Goal: Task Accomplishment & Management: Manage account settings

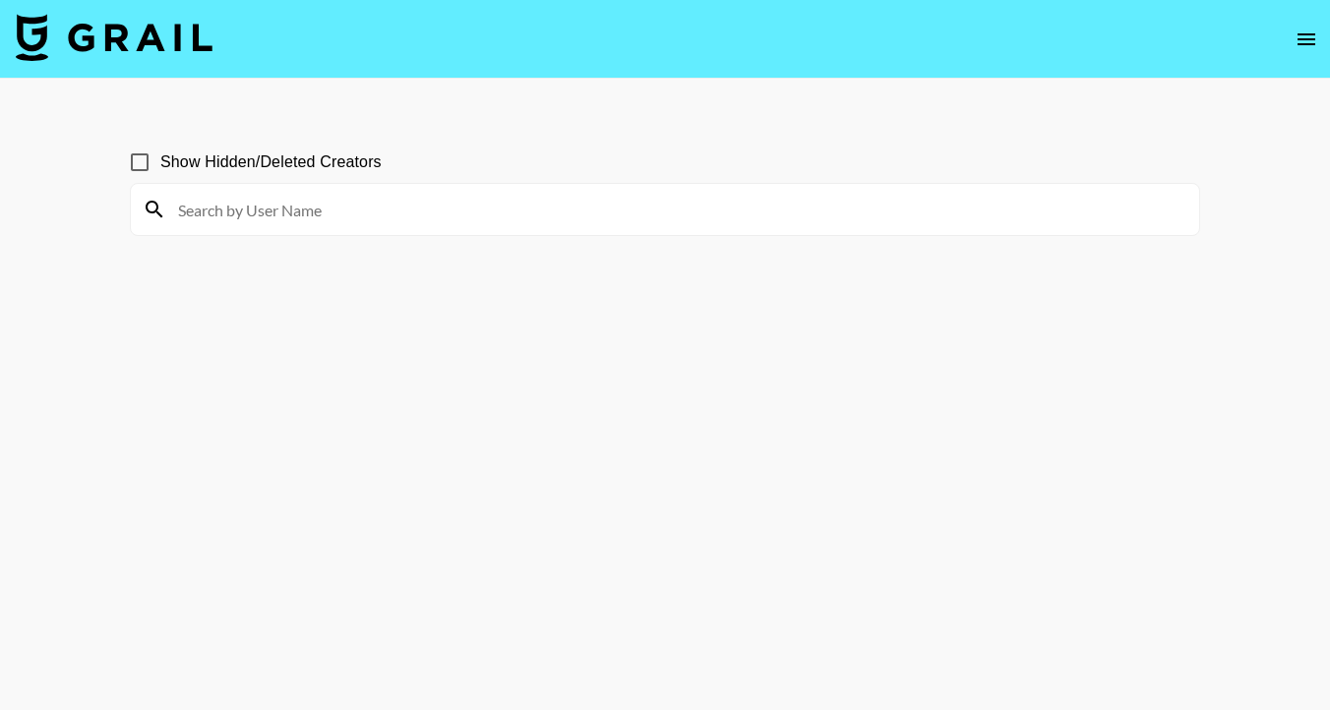
click at [595, 219] on input at bounding box center [676, 209] width 1021 height 31
click at [1308, 35] on icon "open drawer" at bounding box center [1307, 40] width 24 height 24
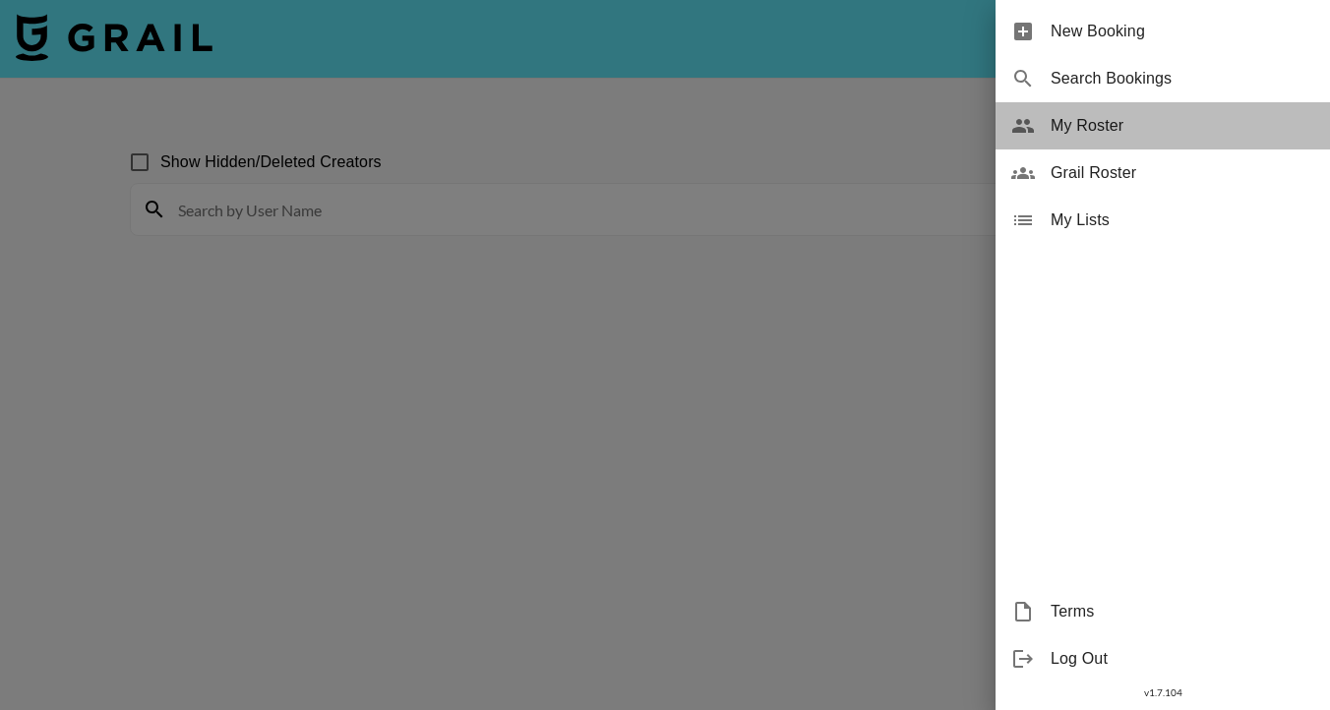
click at [1115, 134] on span "My Roster" at bounding box center [1183, 126] width 264 height 24
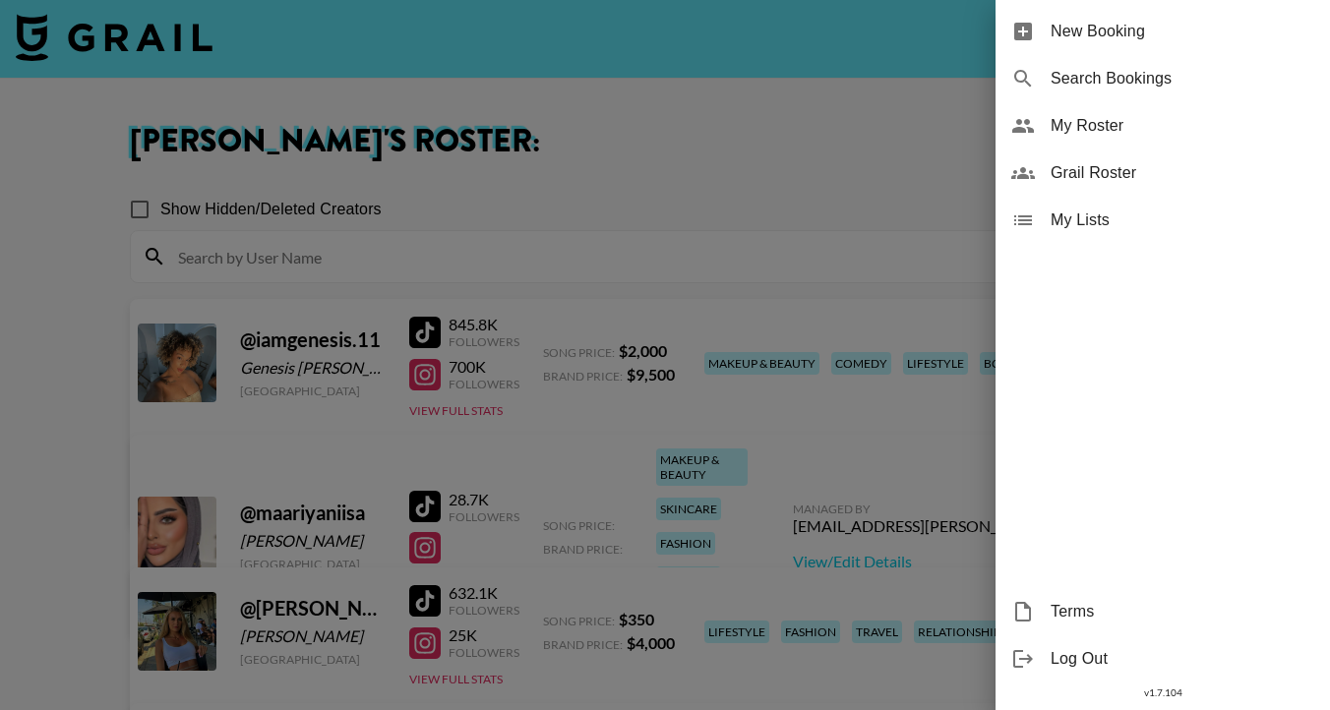
click at [63, 369] on div at bounding box center [665, 355] width 1330 height 710
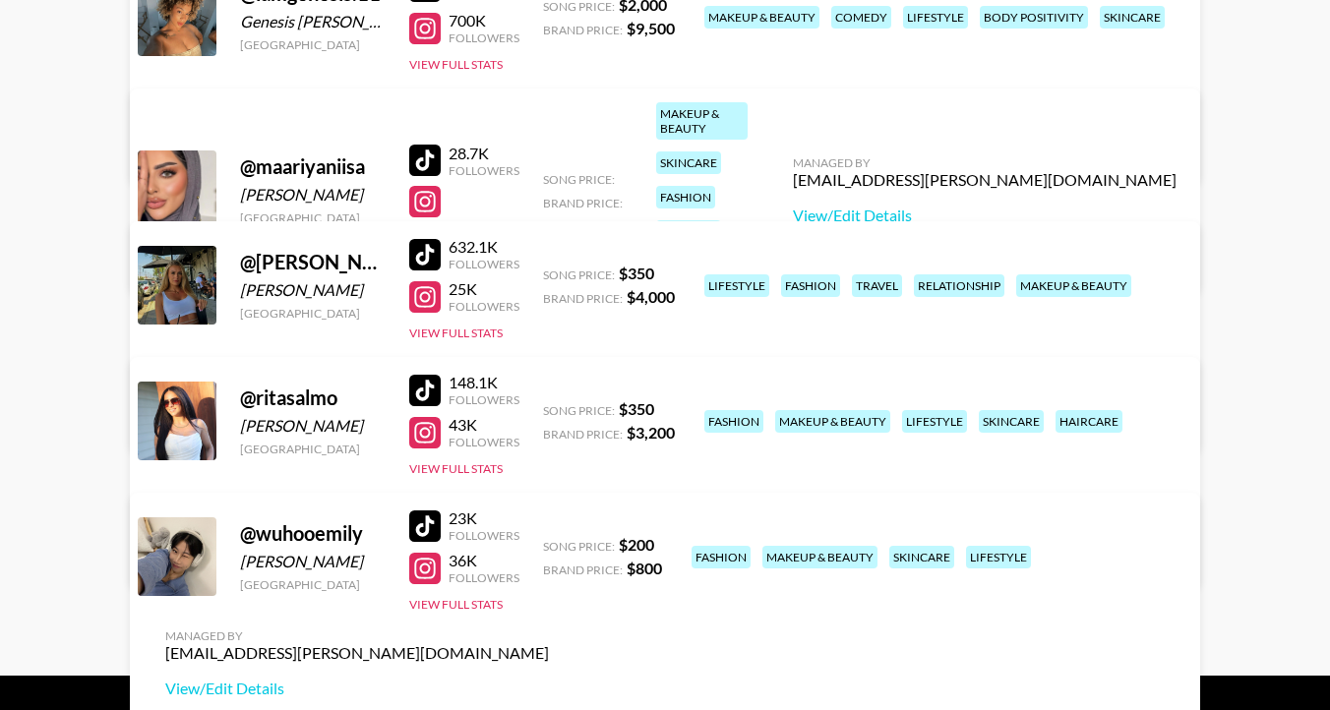
scroll to position [387, 0]
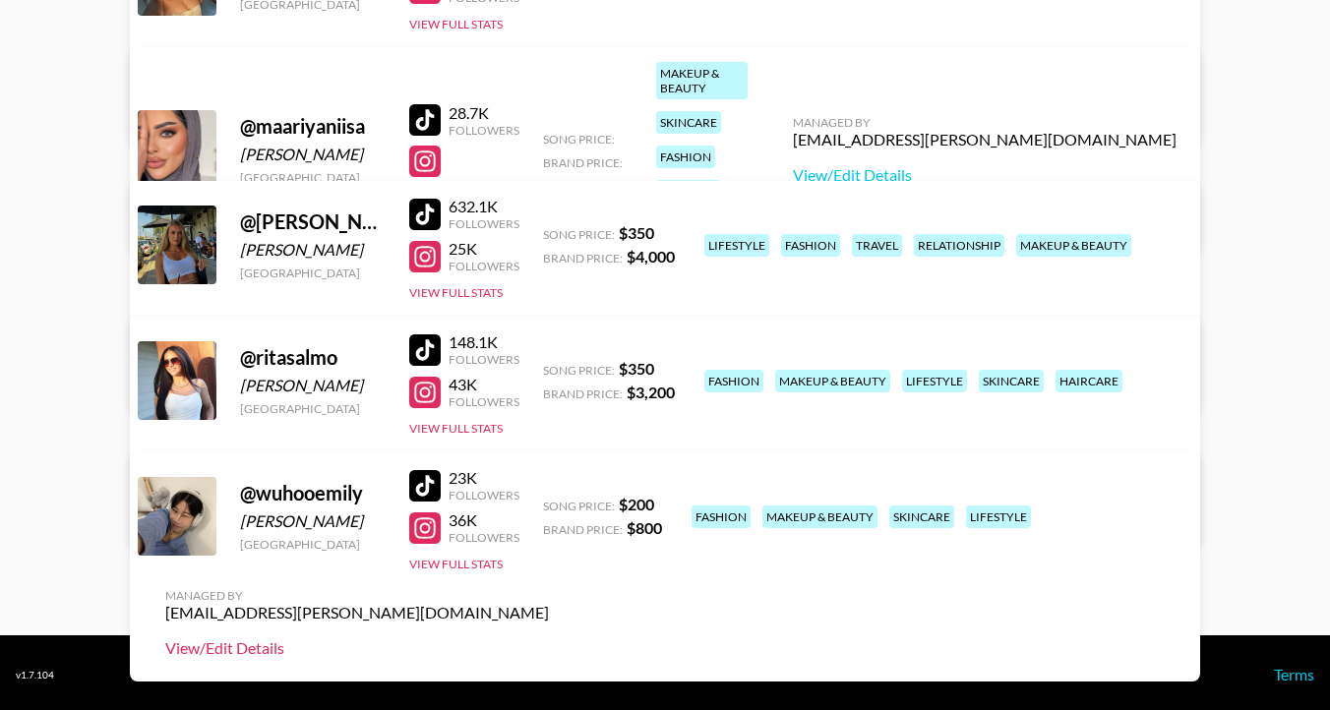
click at [549, 638] on link "View/Edit Details" at bounding box center [357, 648] width 384 height 20
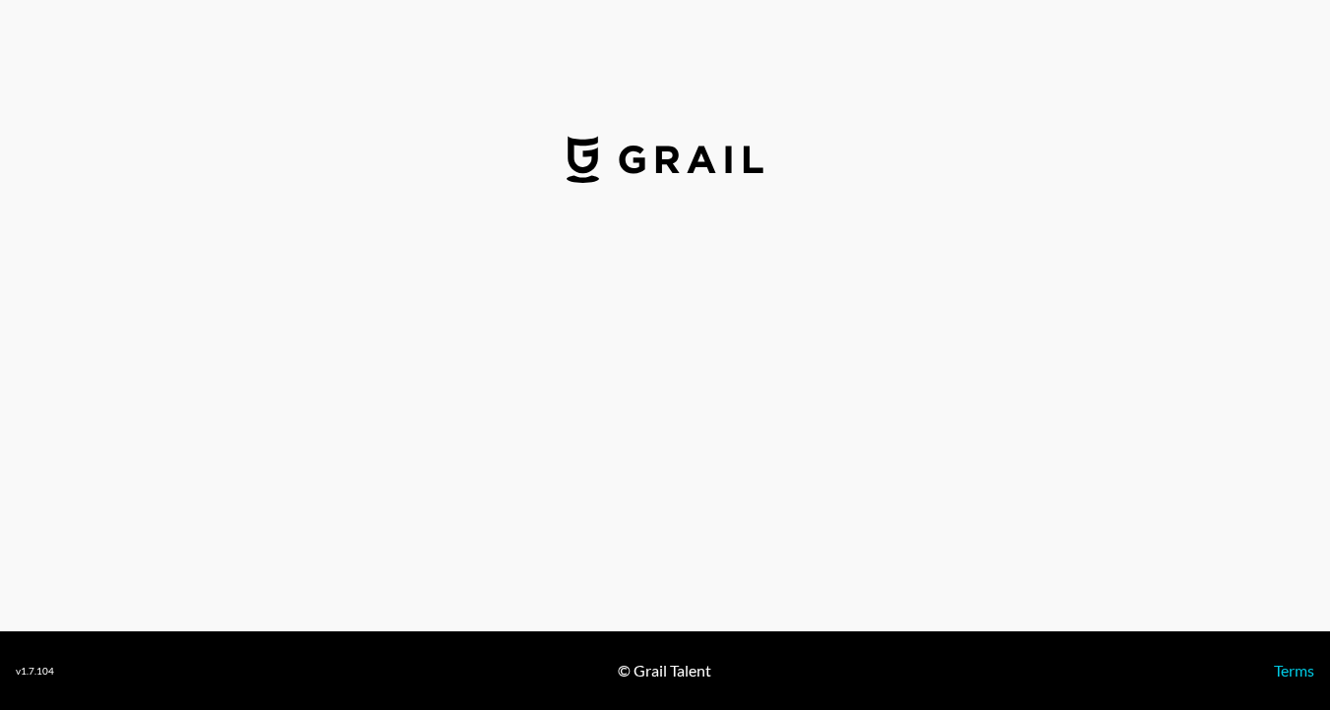
select select "USD"
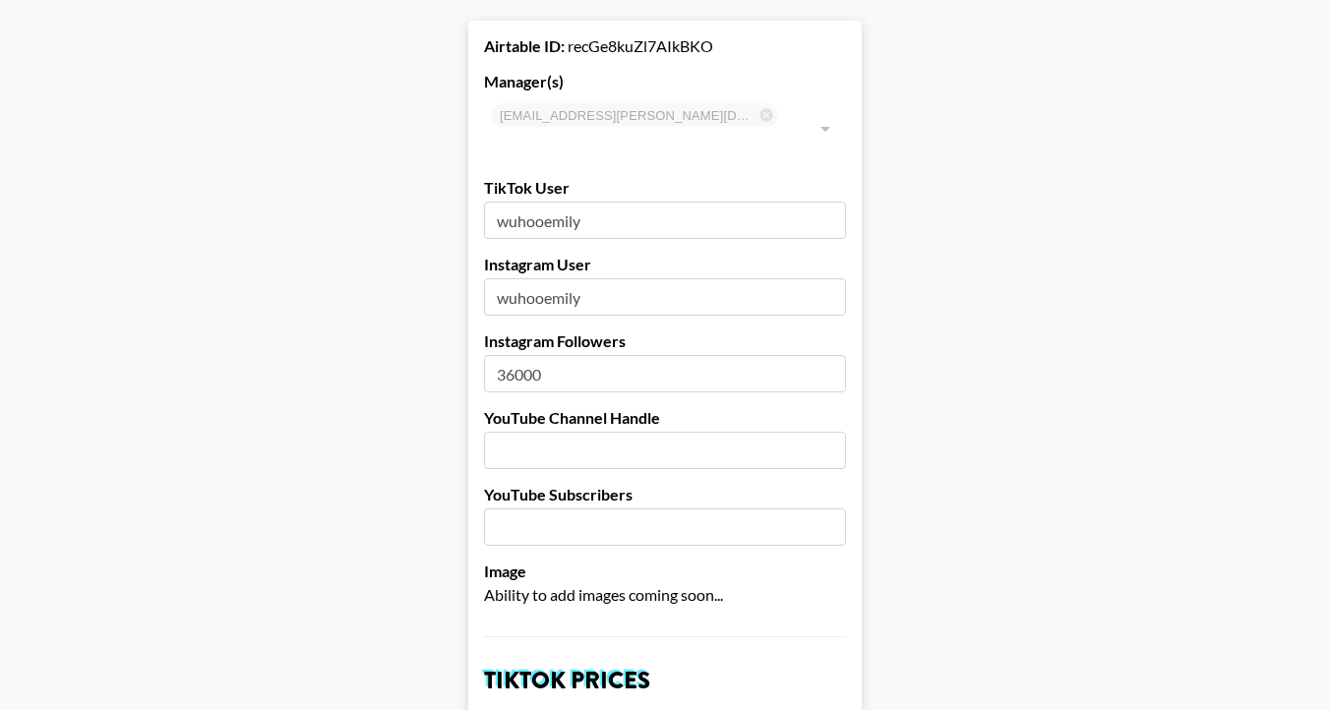
scroll to position [106, 0]
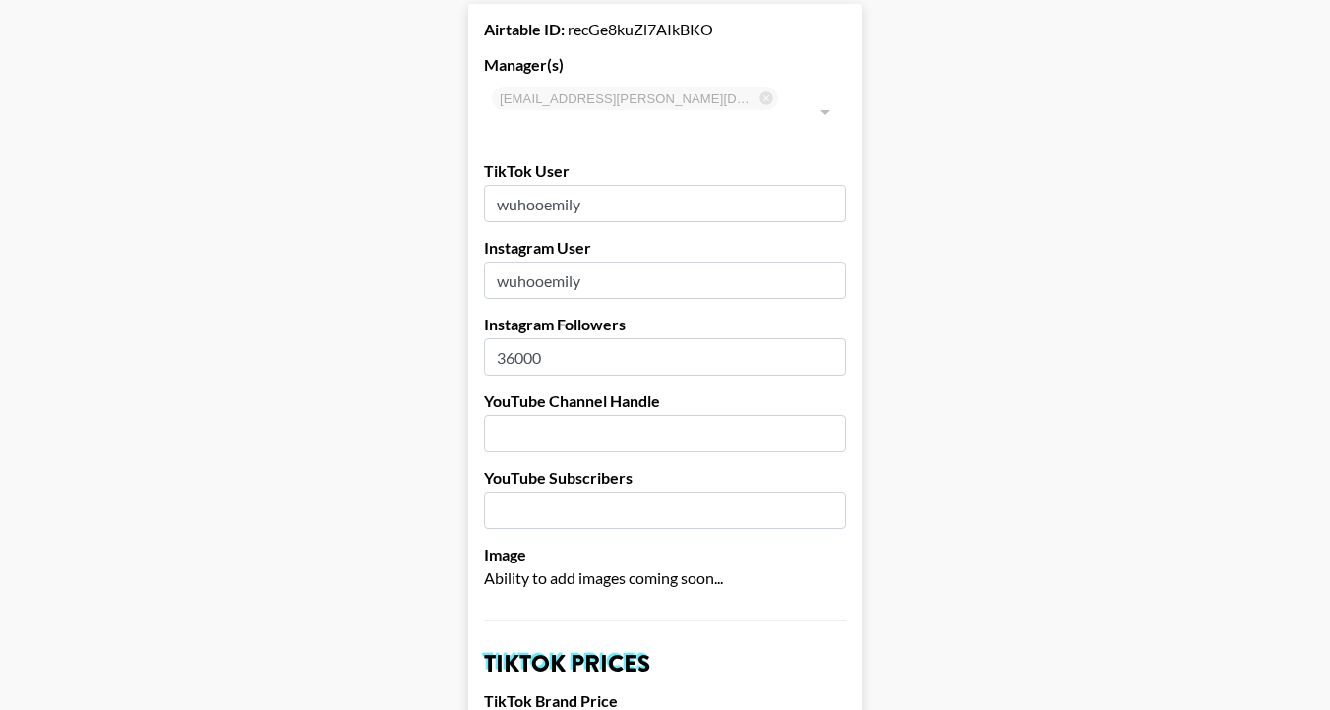
drag, startPoint x: 559, startPoint y: 333, endPoint x: 452, endPoint y: 332, distance: 107.2
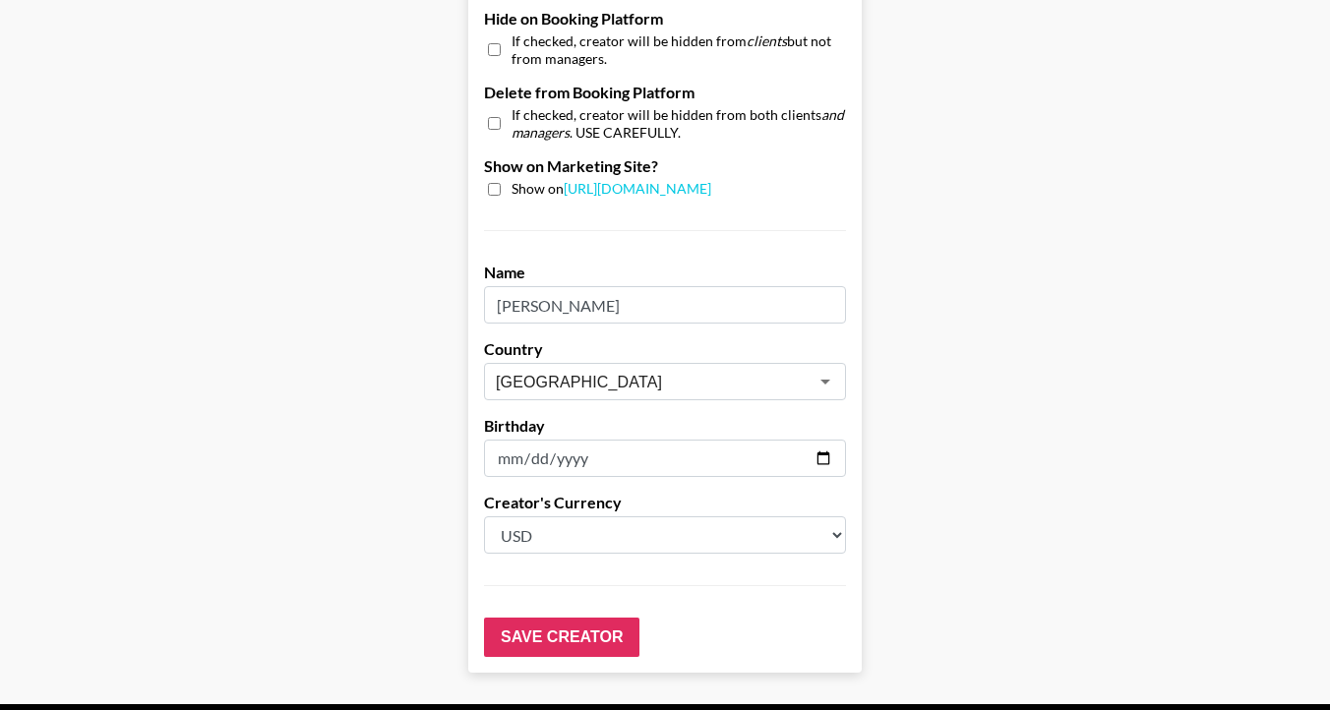
scroll to position [1959, 0]
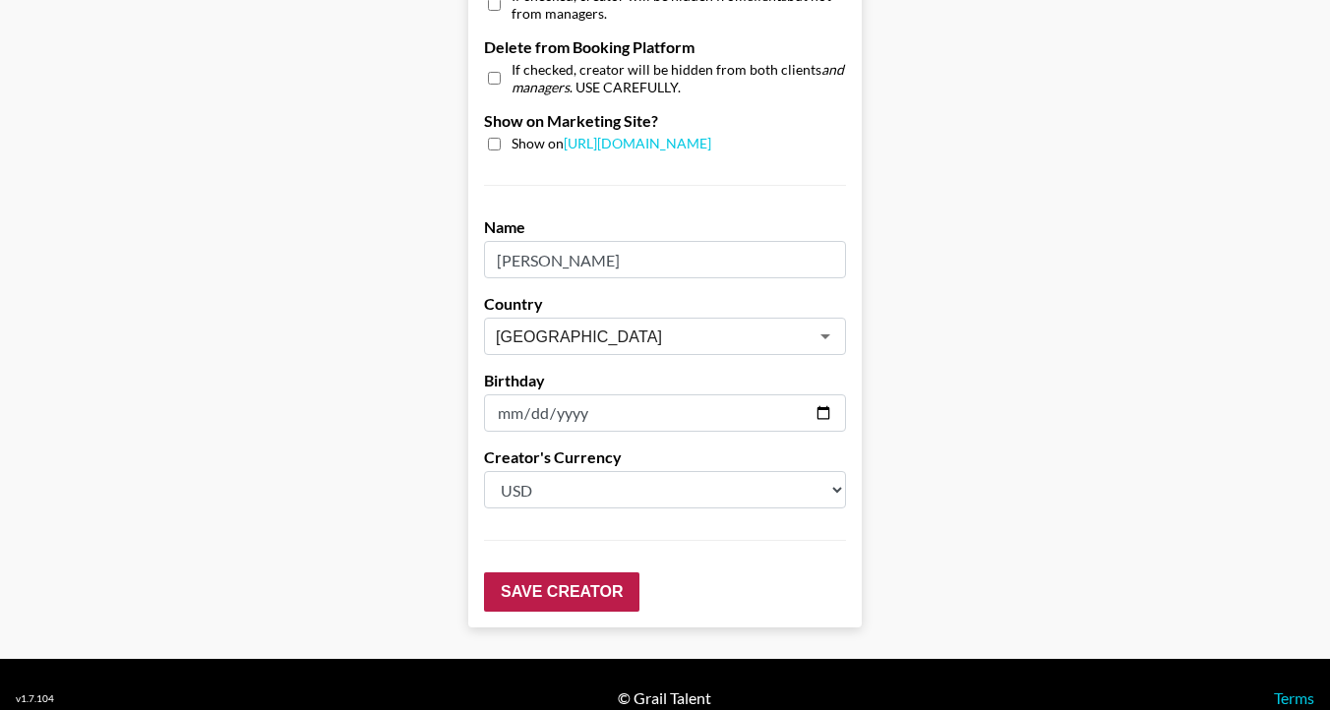
type input "40000"
click at [533, 573] on input "Save Creator" at bounding box center [561, 592] width 155 height 39
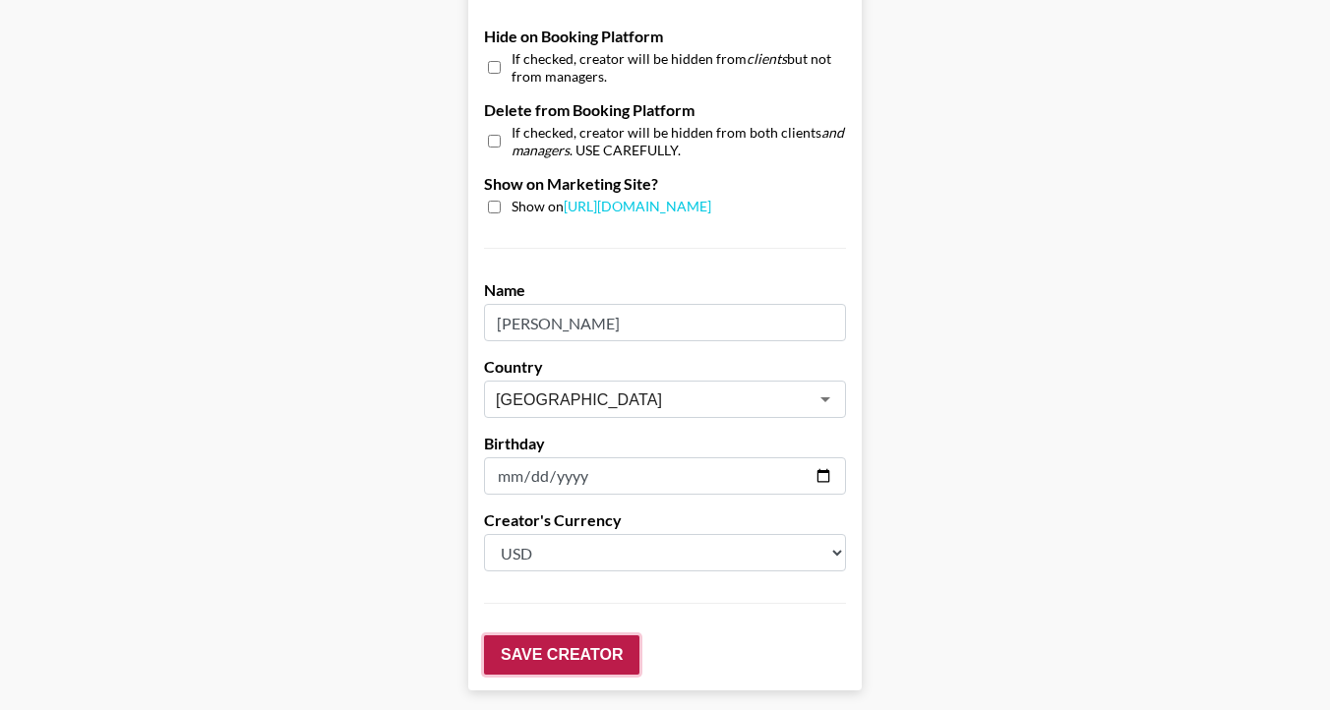
scroll to position [2021, 0]
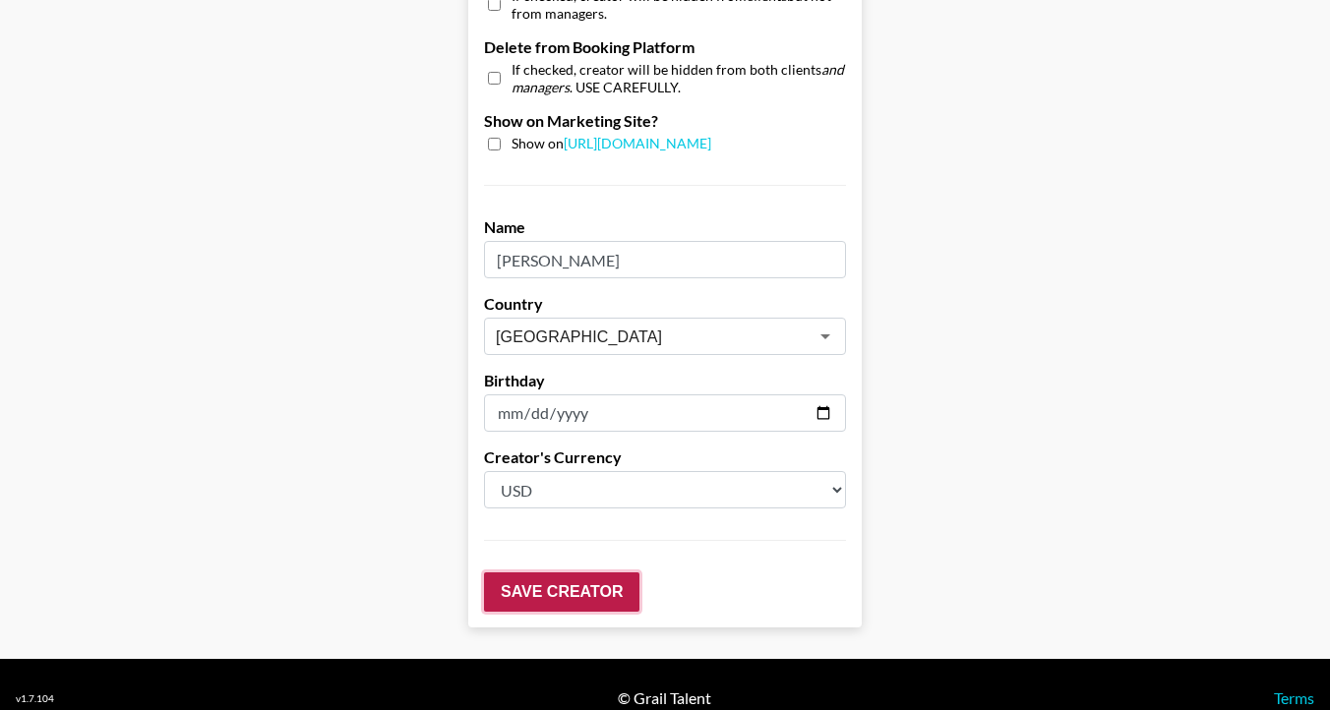
click at [534, 573] on input "Save Creator" at bounding box center [561, 592] width 155 height 39
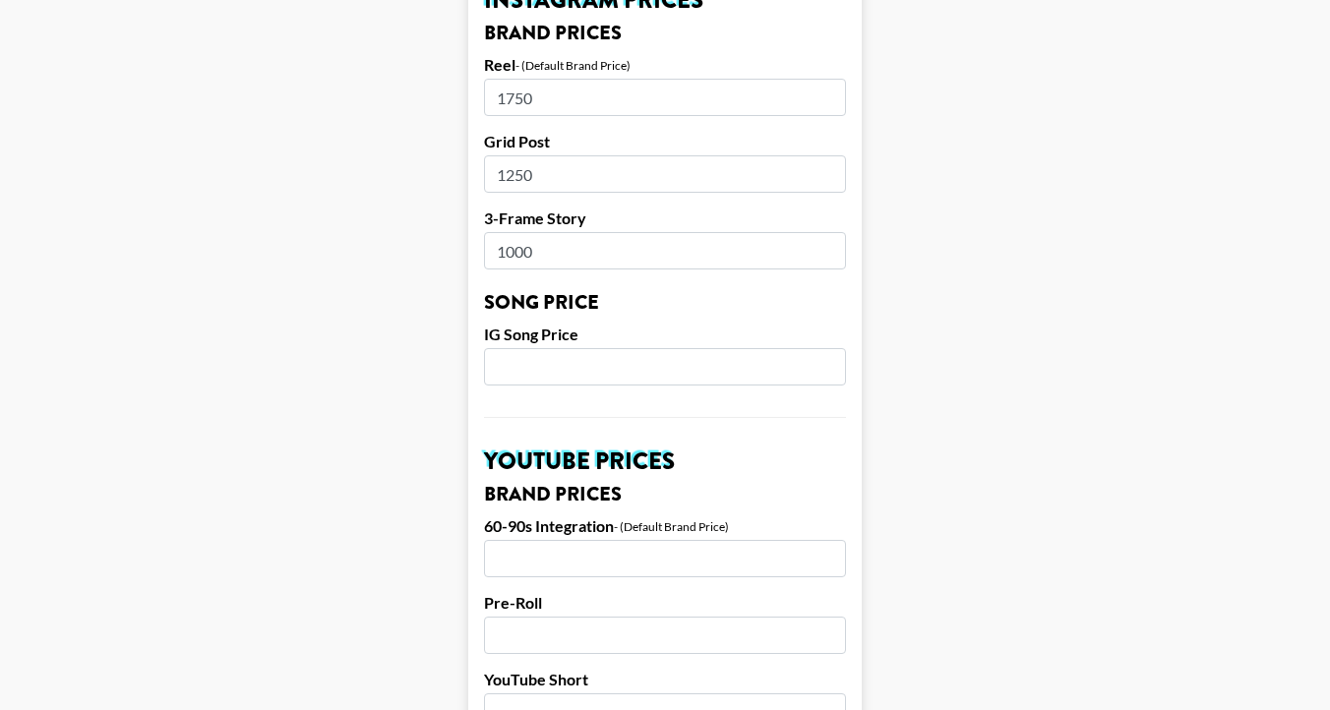
scroll to position [0, 0]
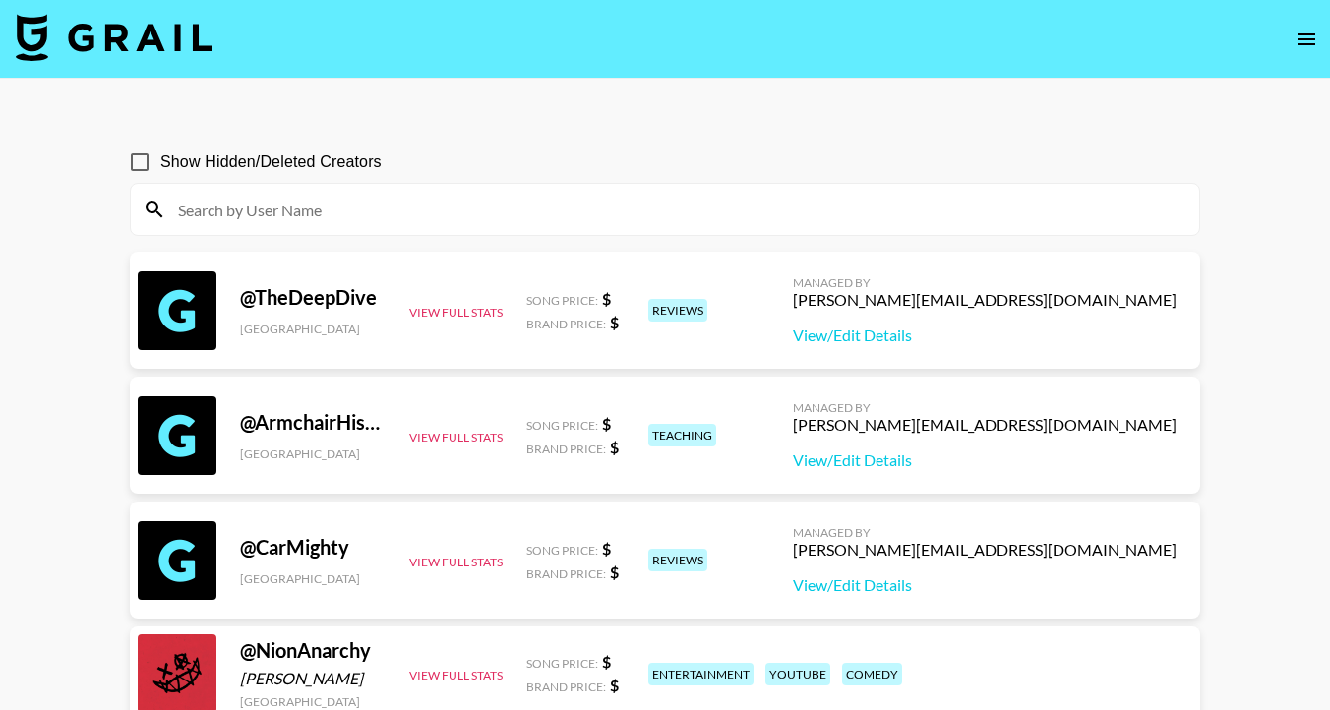
click at [1296, 40] on icon "open drawer" at bounding box center [1307, 40] width 24 height 24
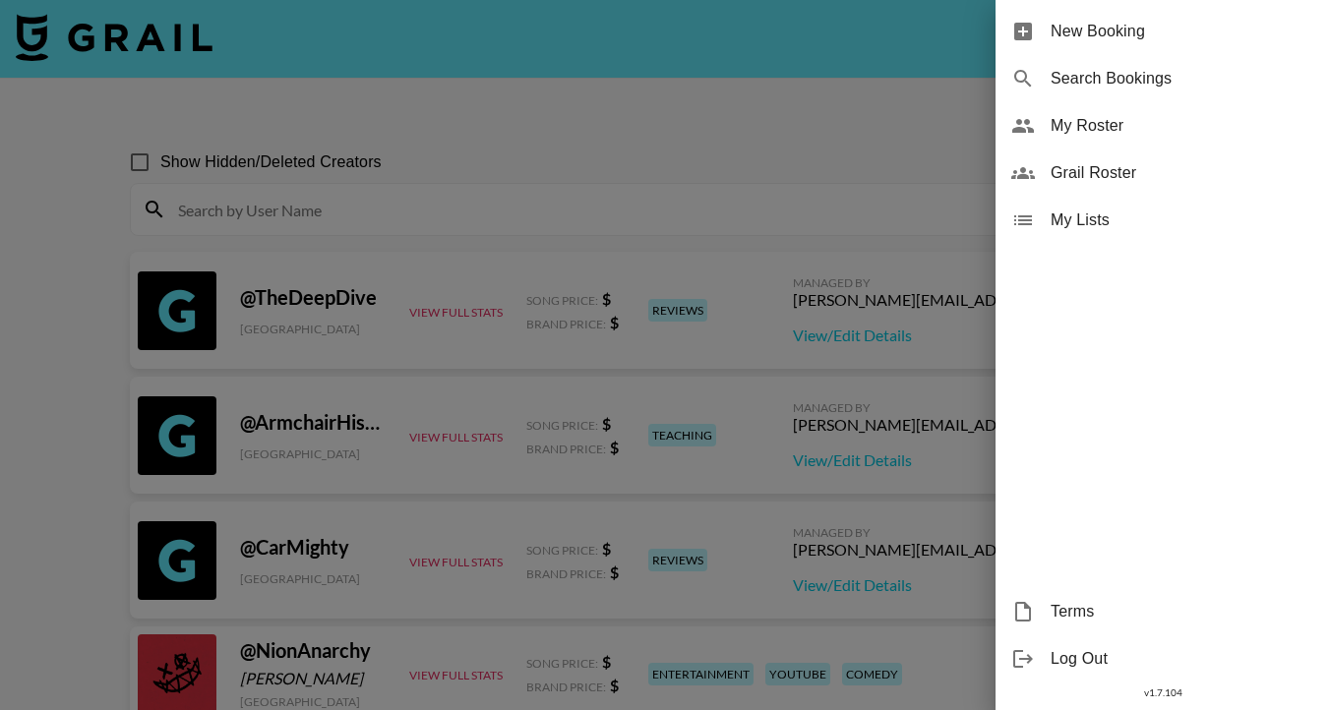
click at [1119, 127] on span "My Roster" at bounding box center [1183, 126] width 264 height 24
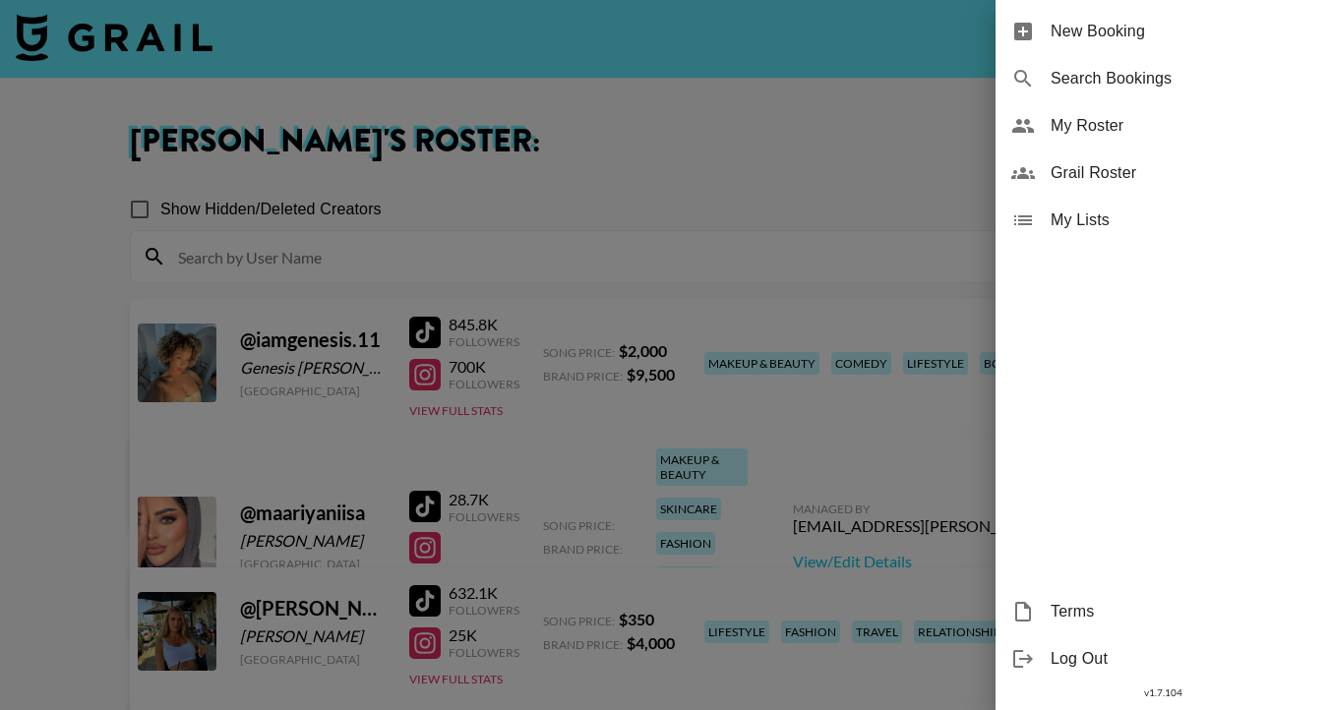
click at [84, 578] on div at bounding box center [665, 355] width 1330 height 710
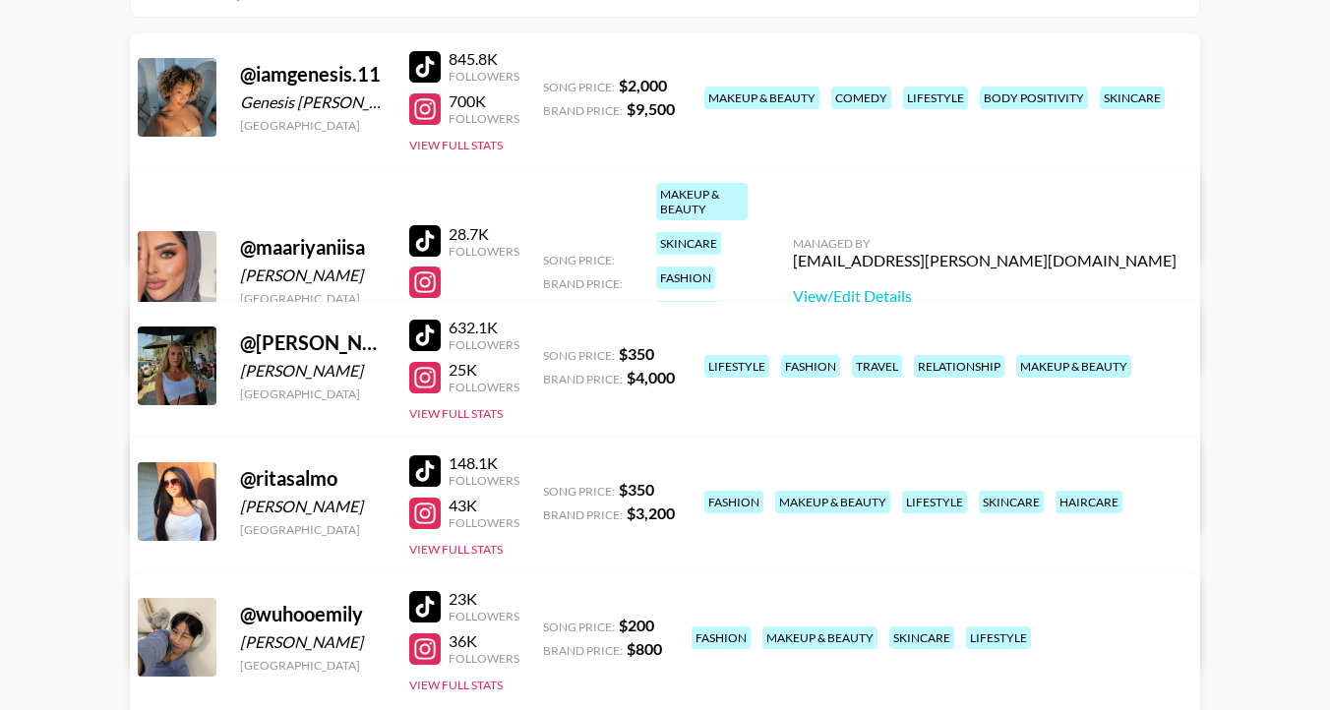
scroll to position [391, 0]
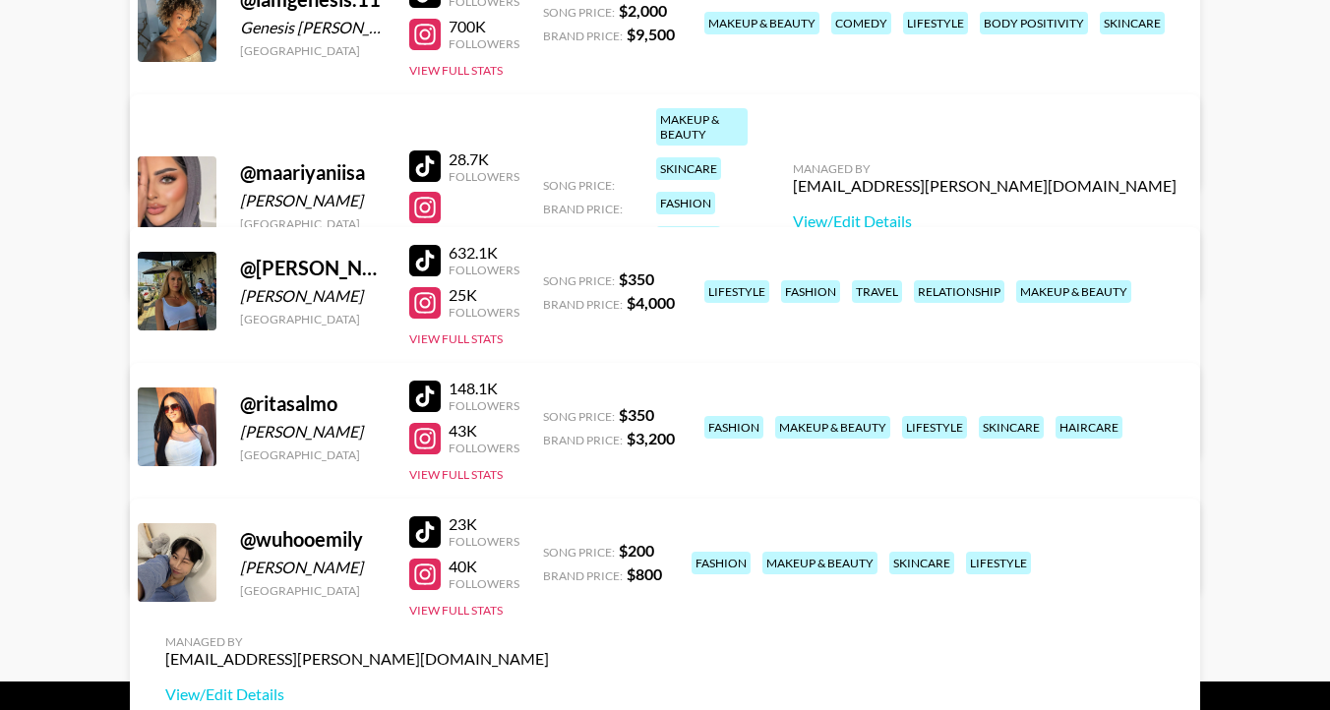
scroll to position [331, 0]
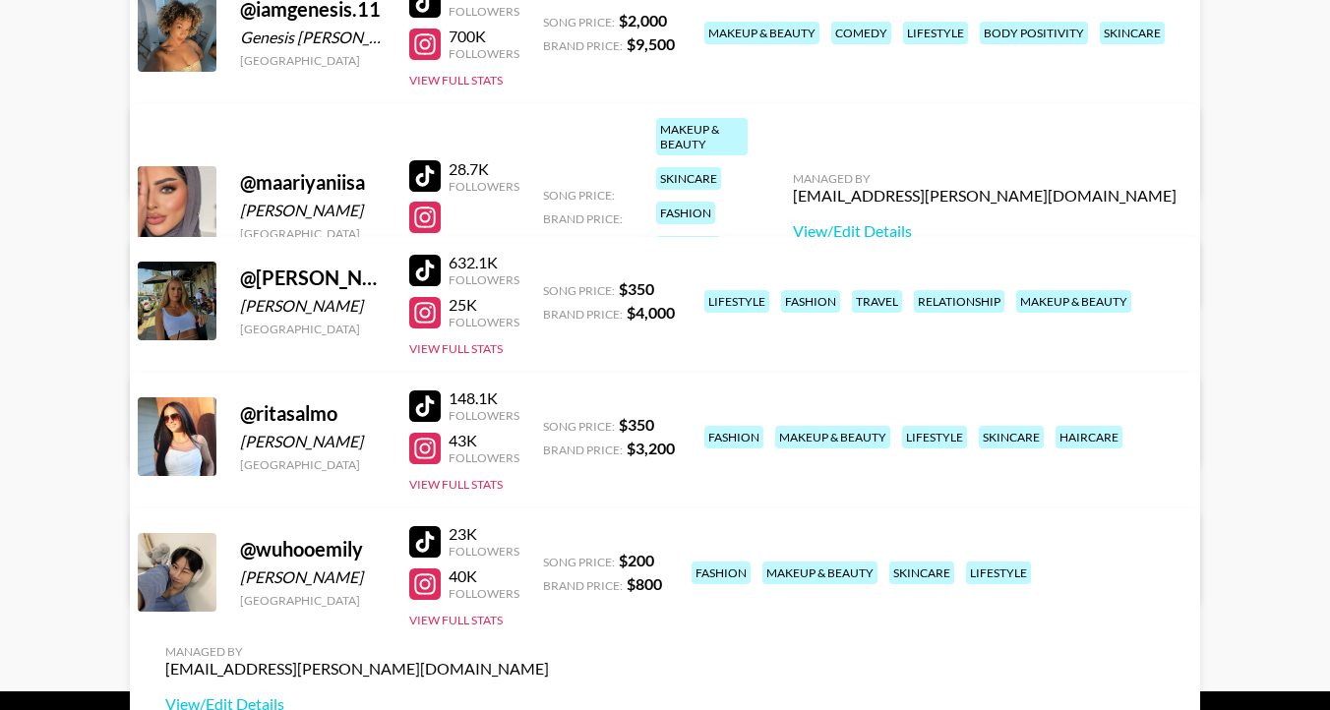
click at [549, 559] on link "View/Edit Details" at bounding box center [357, 569] width 384 height 20
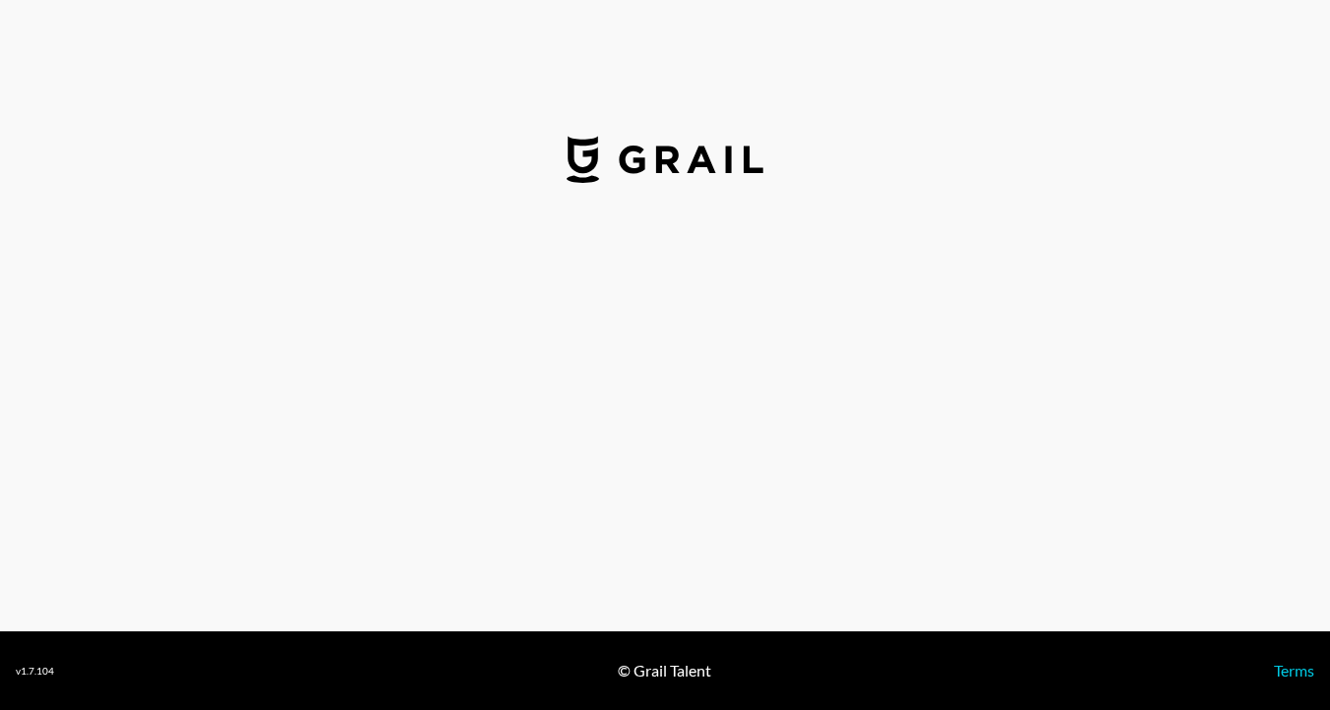
select select "USD"
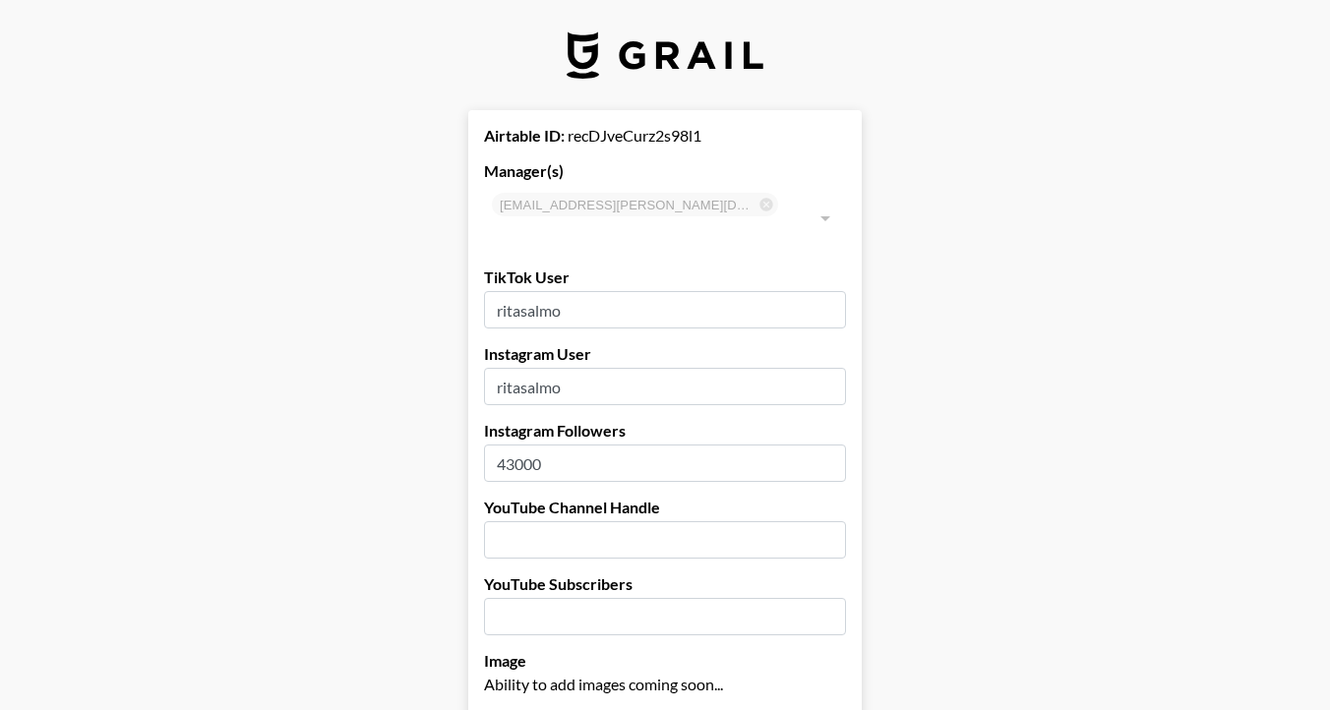
drag, startPoint x: 583, startPoint y: 430, endPoint x: 436, endPoint y: 420, distance: 147.9
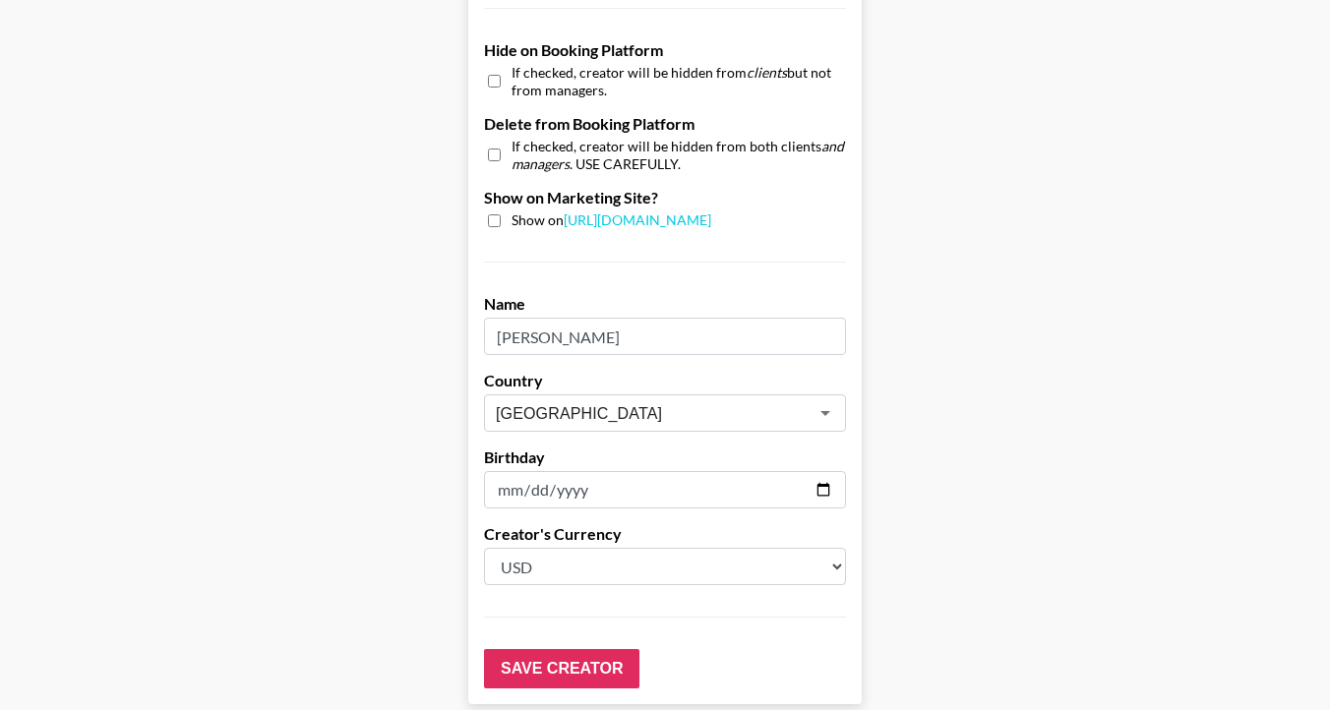
scroll to position [1959, 0]
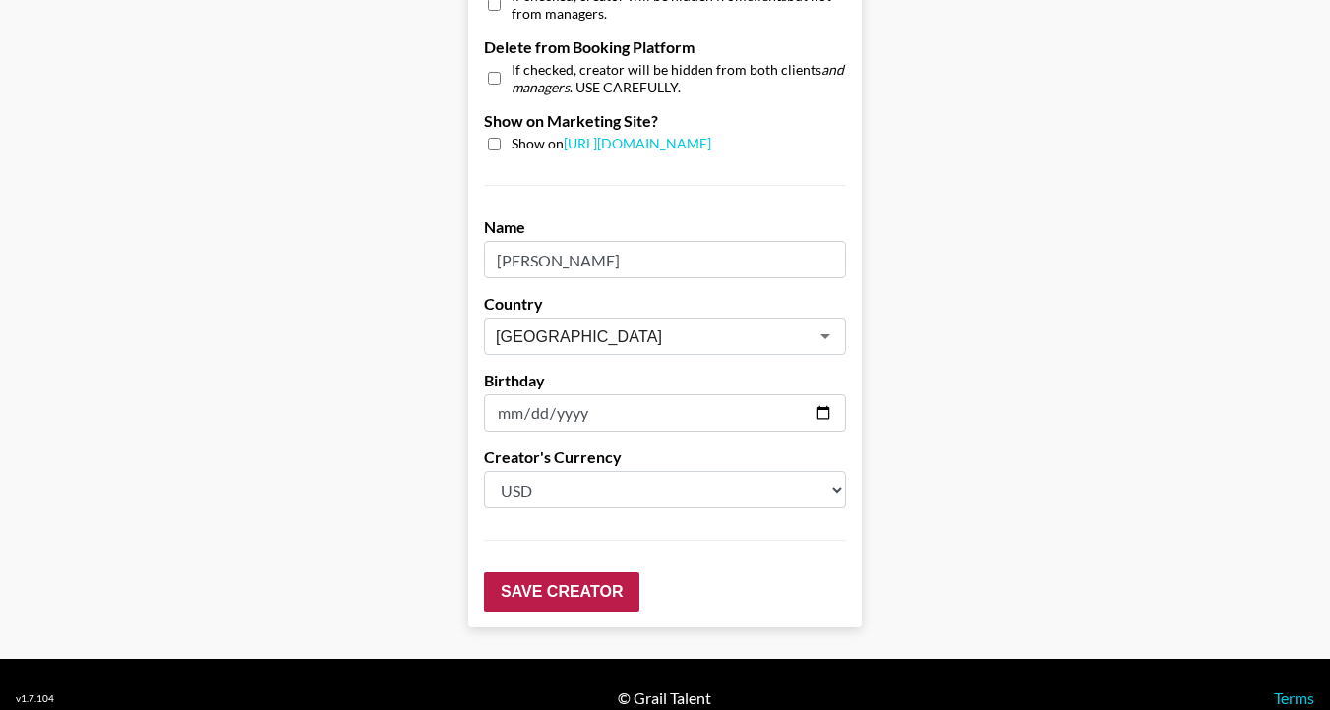
type input "46000"
click at [614, 573] on input "Save Creator" at bounding box center [561, 592] width 155 height 39
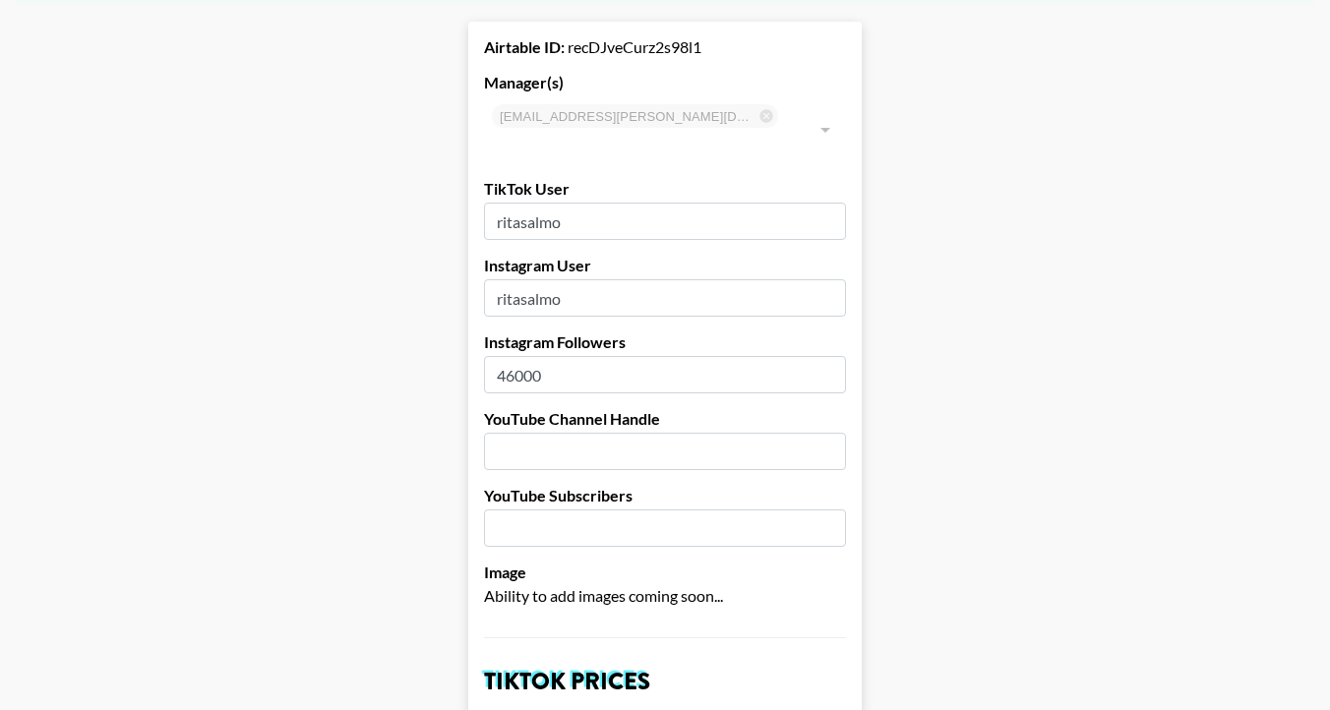
scroll to position [0, 0]
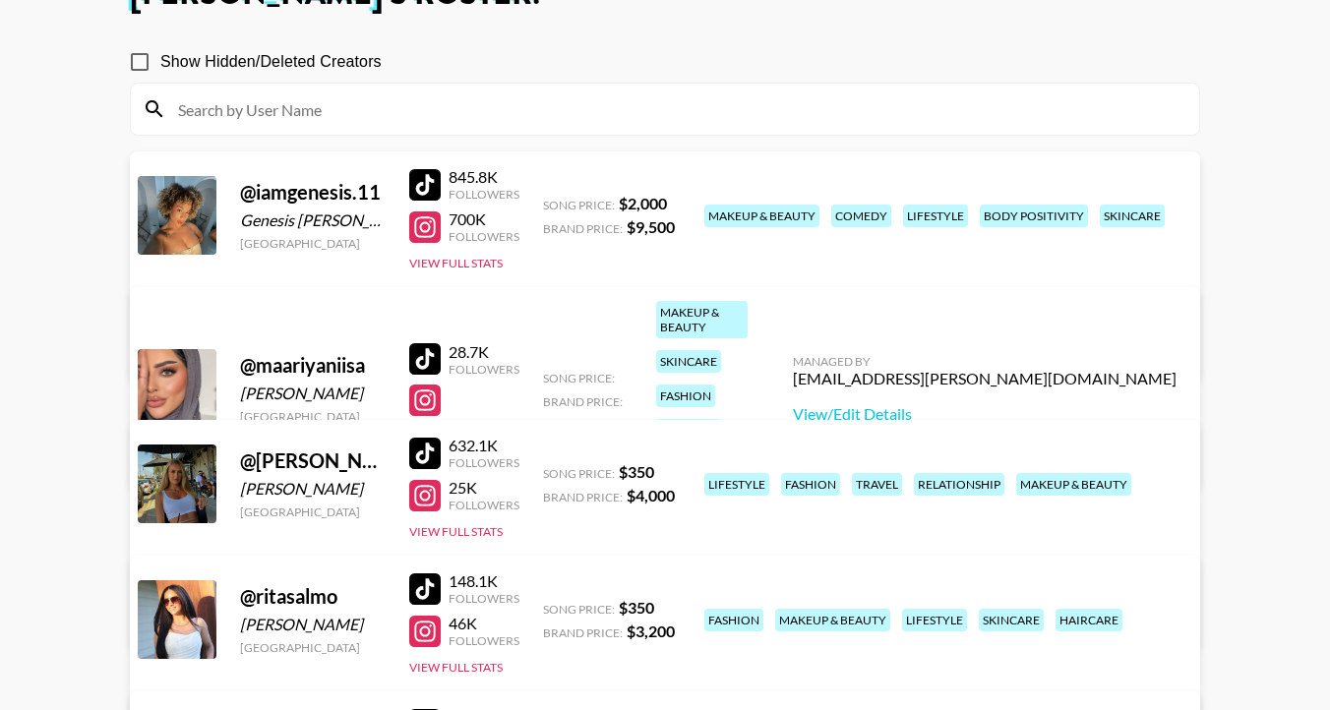
scroll to position [135, 0]
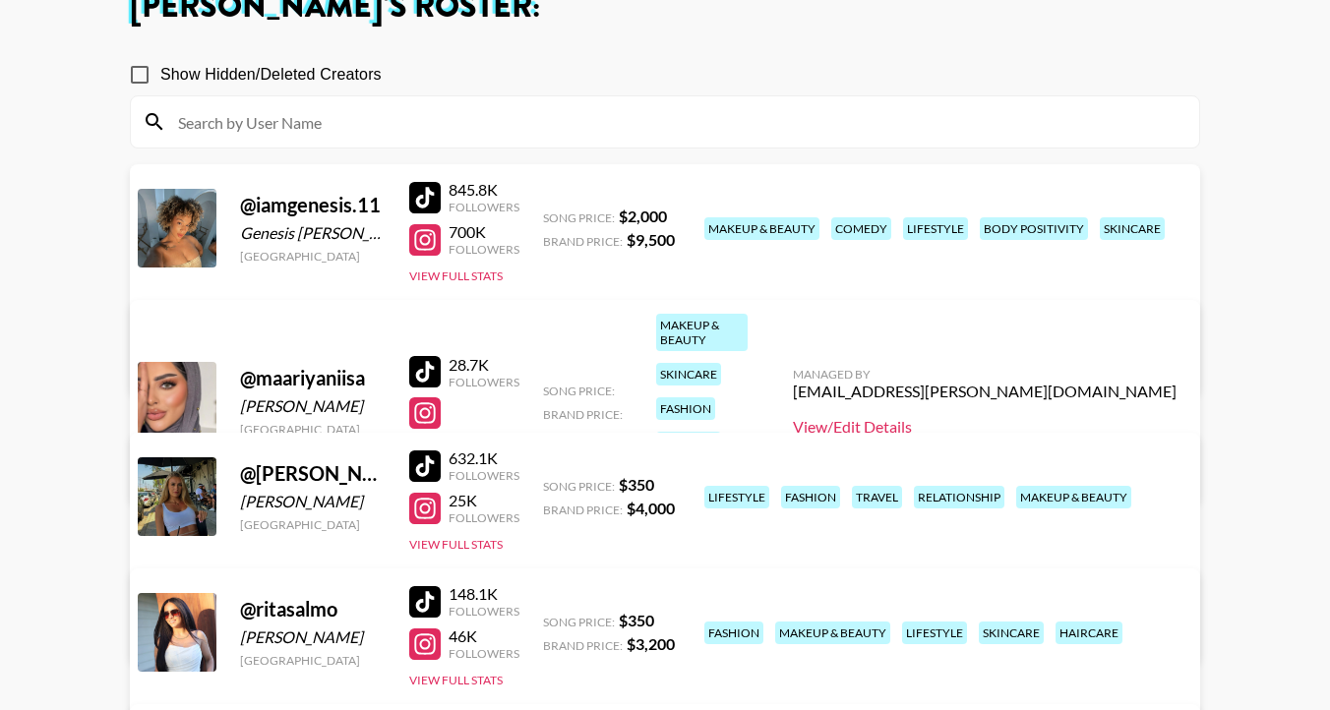
click at [973, 417] on link "View/Edit Details" at bounding box center [985, 427] width 384 height 20
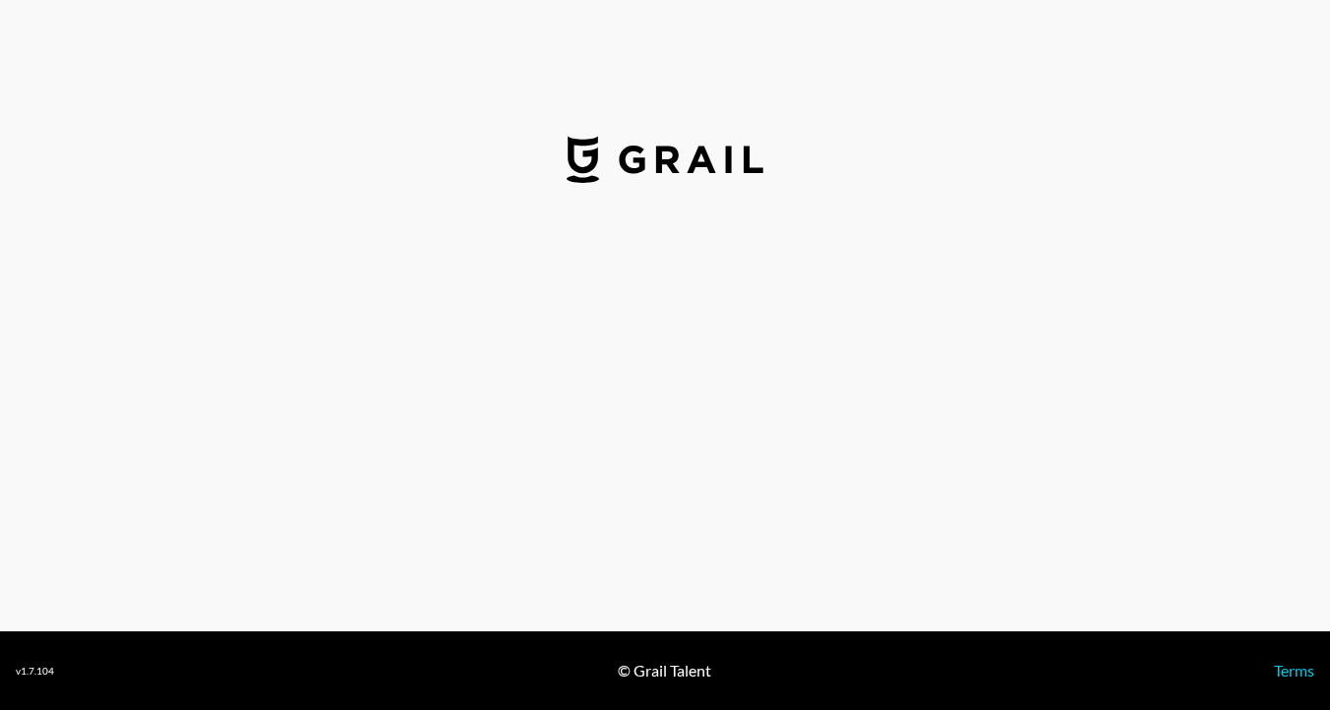
select select "USD"
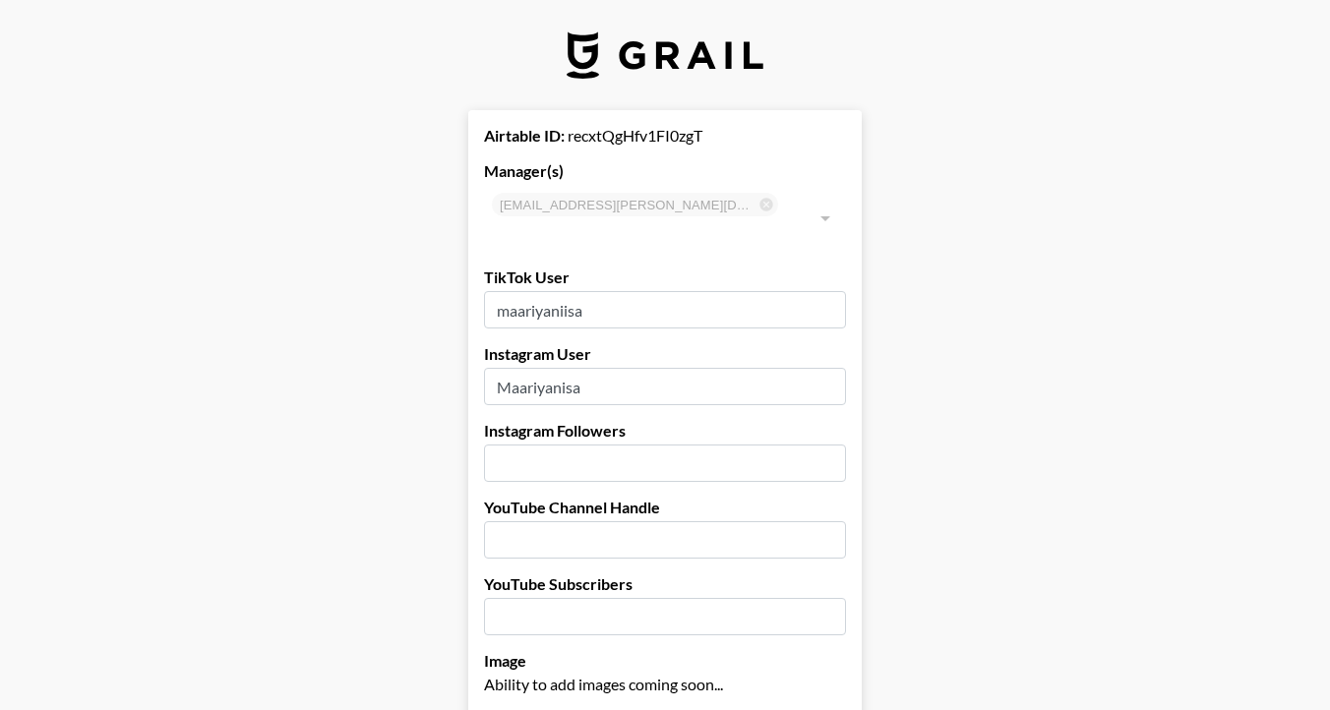
click at [616, 445] on input "number" at bounding box center [665, 463] width 362 height 37
type input "38000"
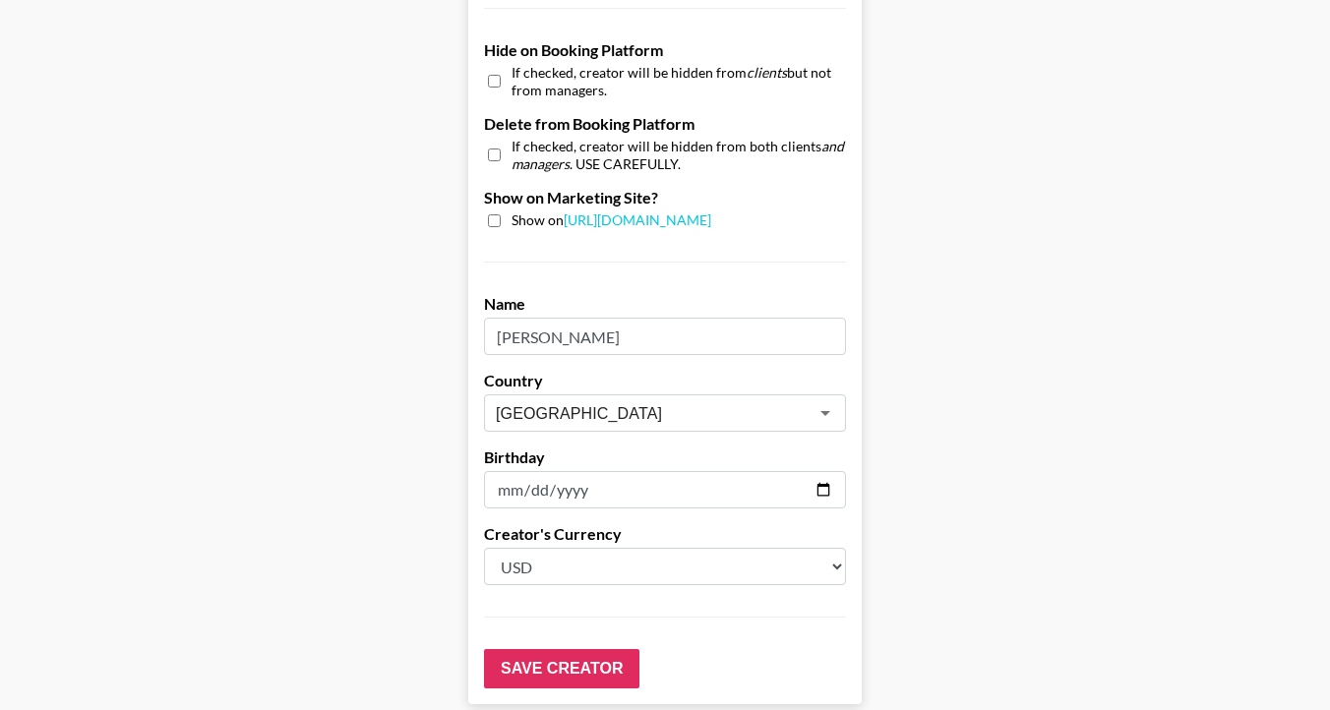
scroll to position [1959, 0]
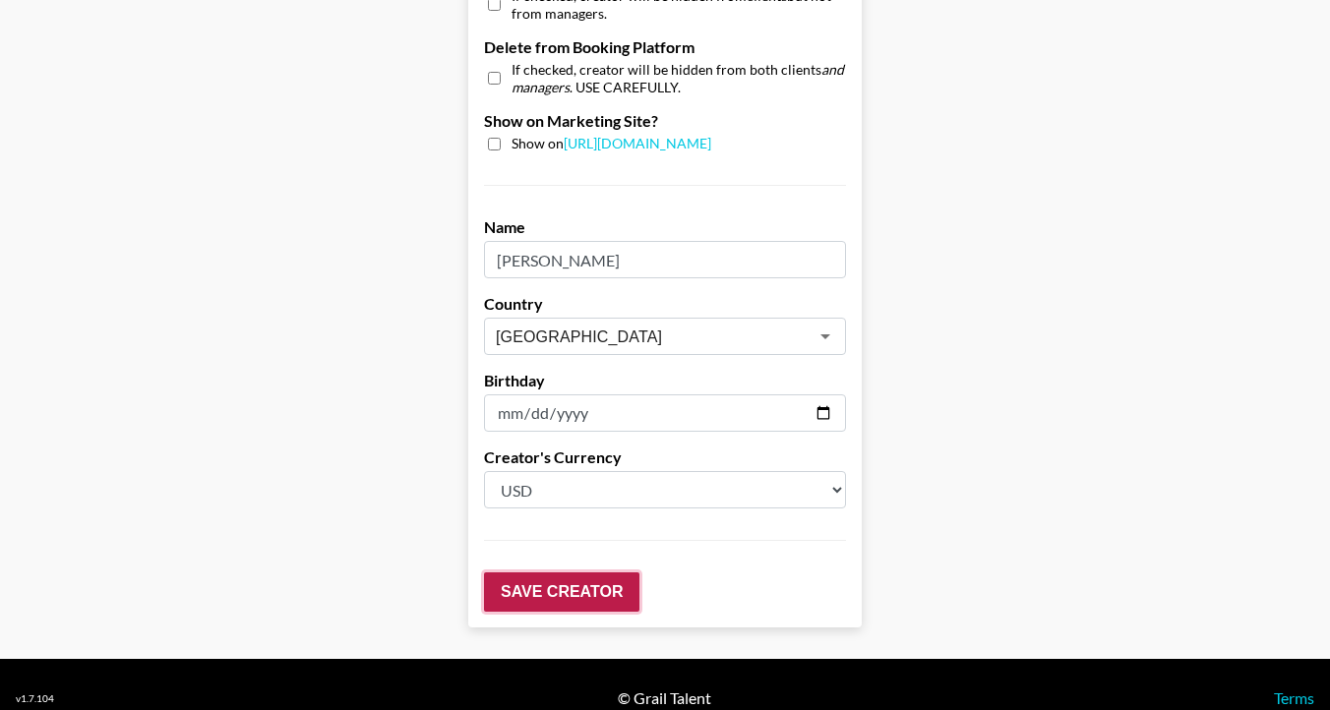
click at [508, 573] on input "Save Creator" at bounding box center [561, 592] width 155 height 39
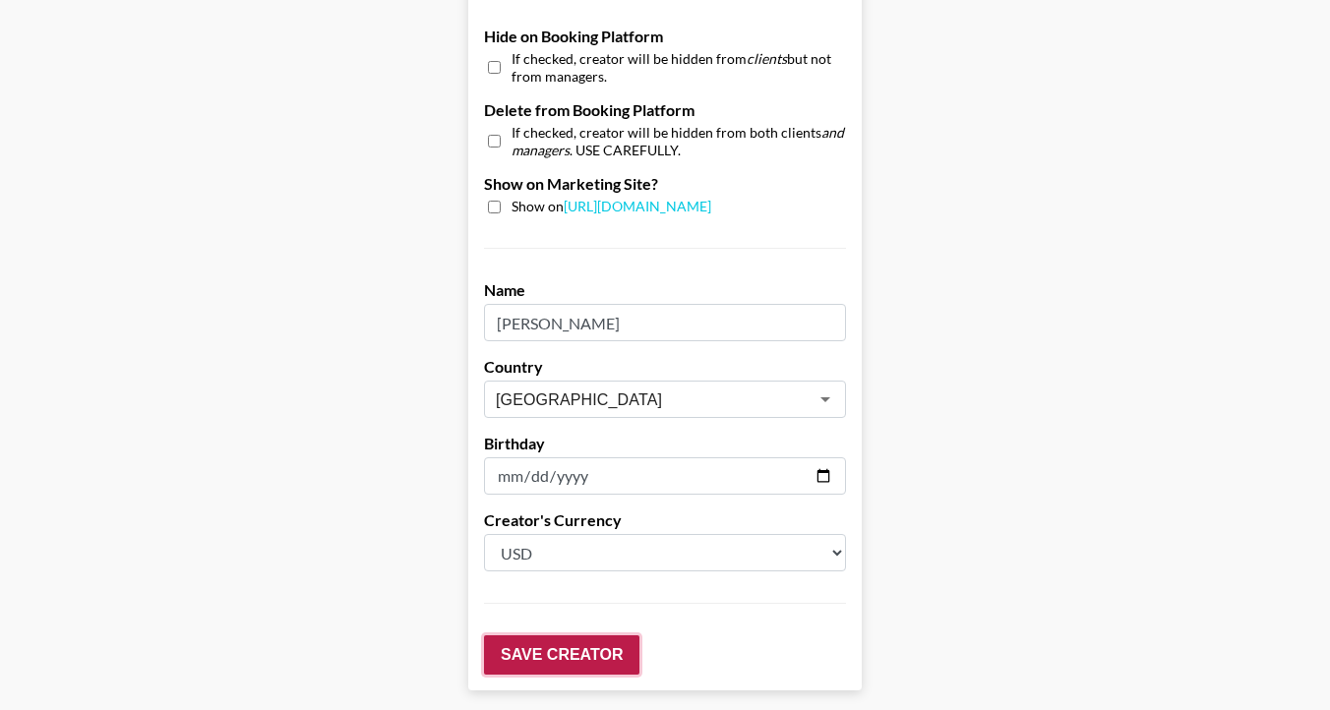
scroll to position [2021, 0]
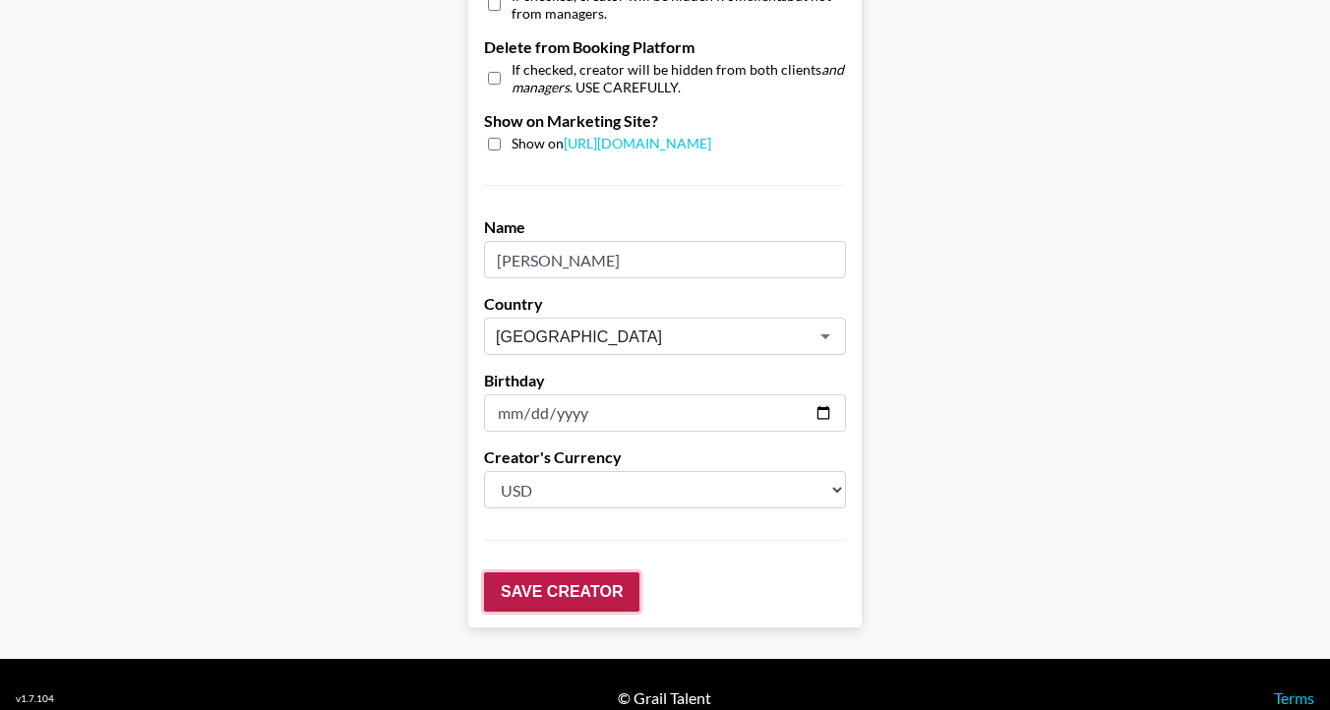
click at [508, 573] on input "Save Creator" at bounding box center [561, 592] width 155 height 39
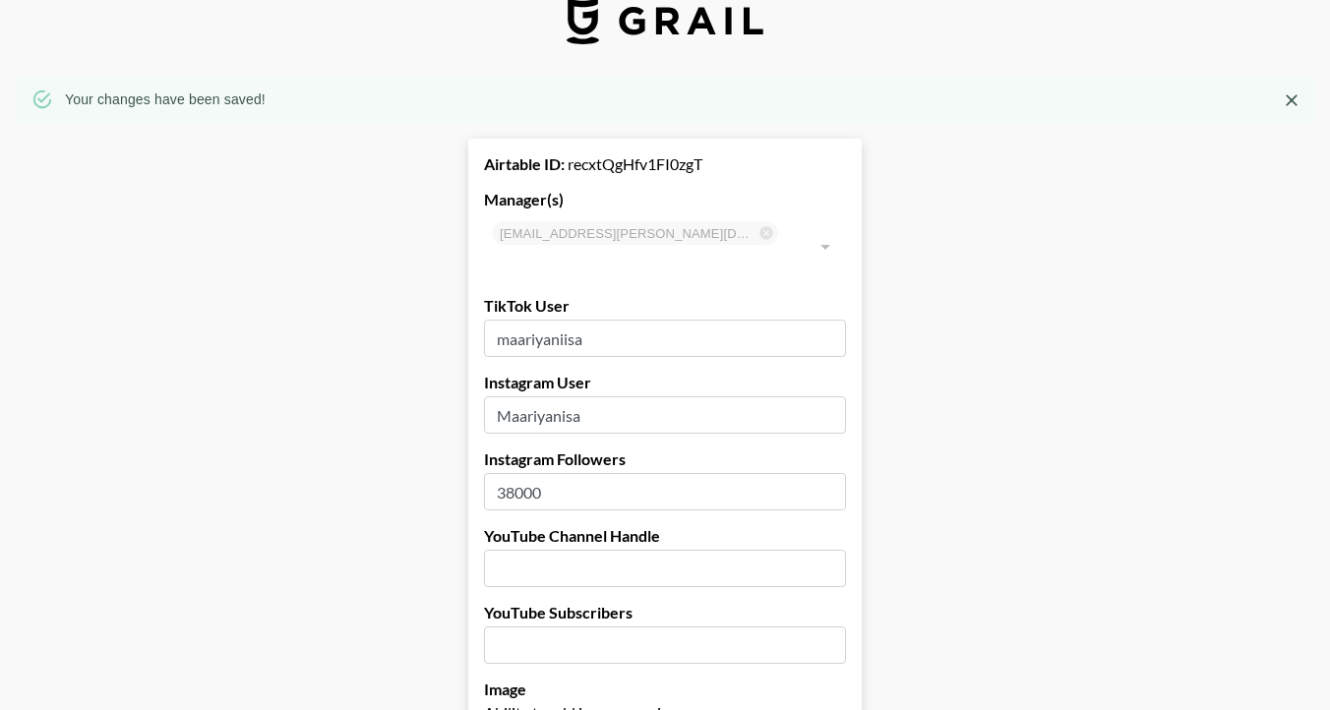
scroll to position [0, 0]
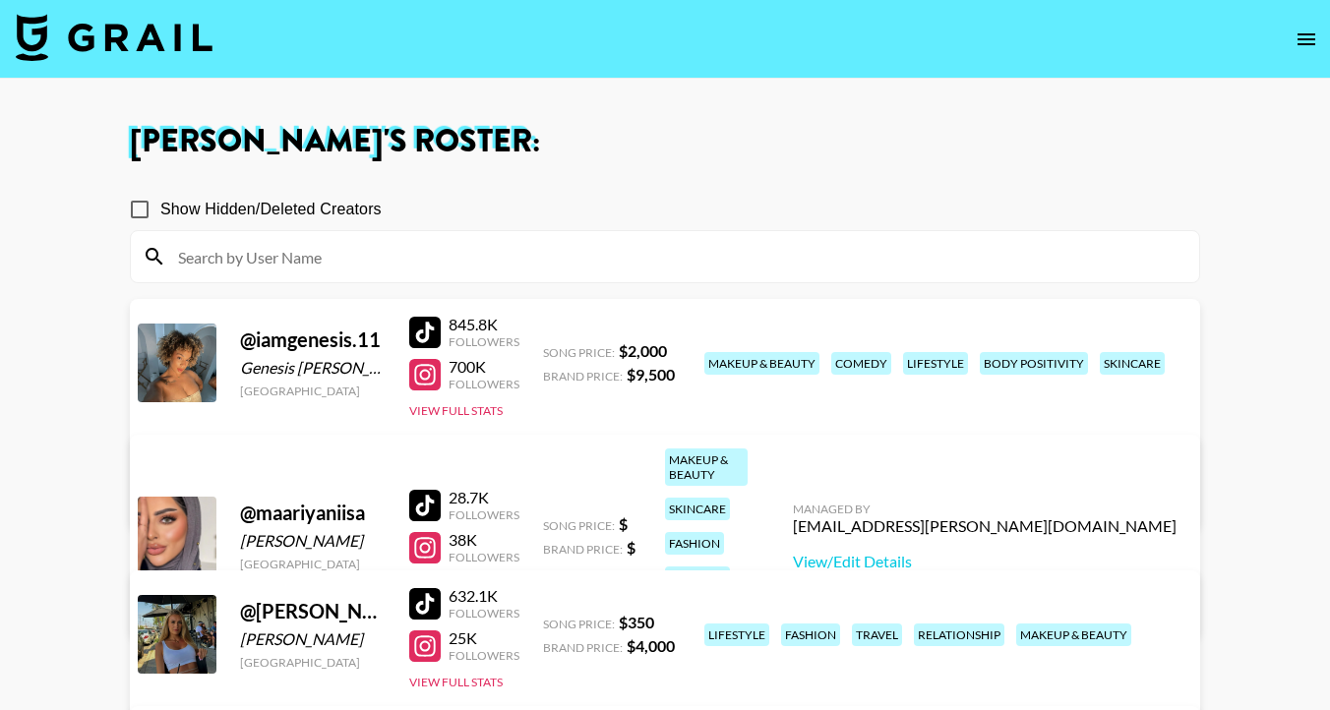
click at [549, 485] on link "View/Edit Details" at bounding box center [357, 495] width 384 height 20
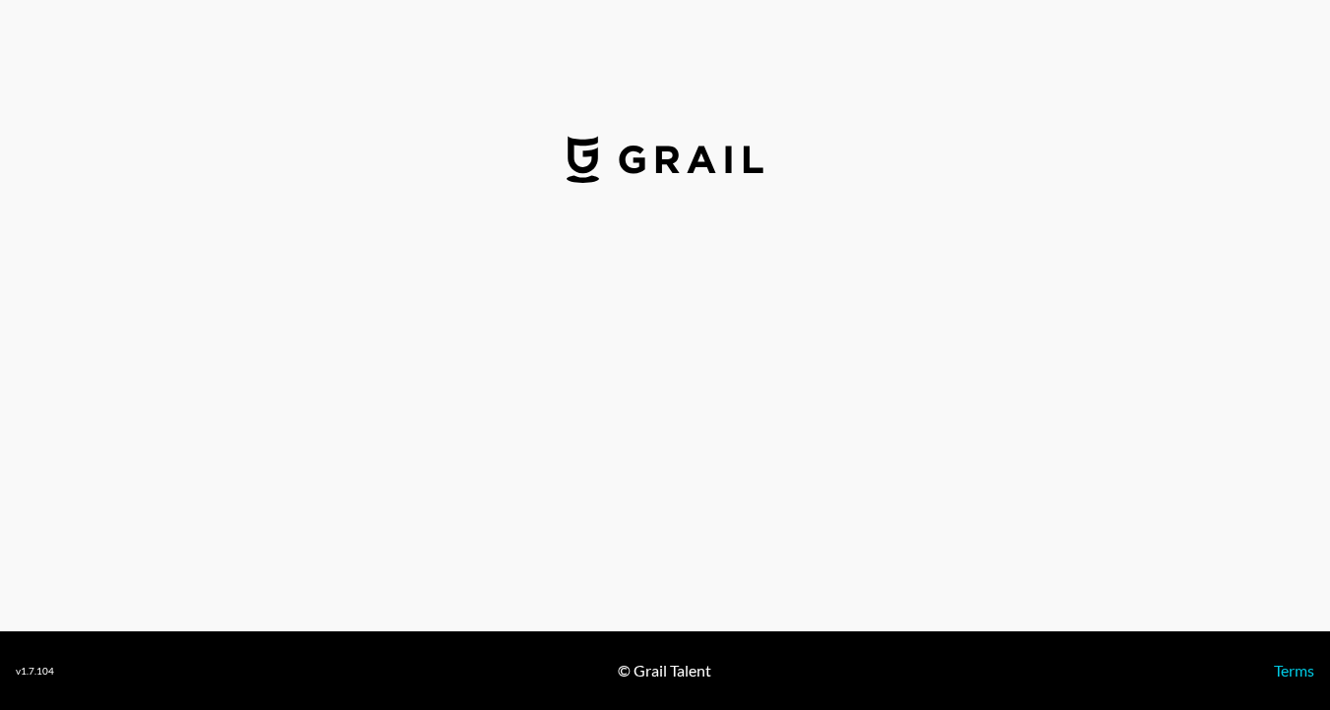
select select "USD"
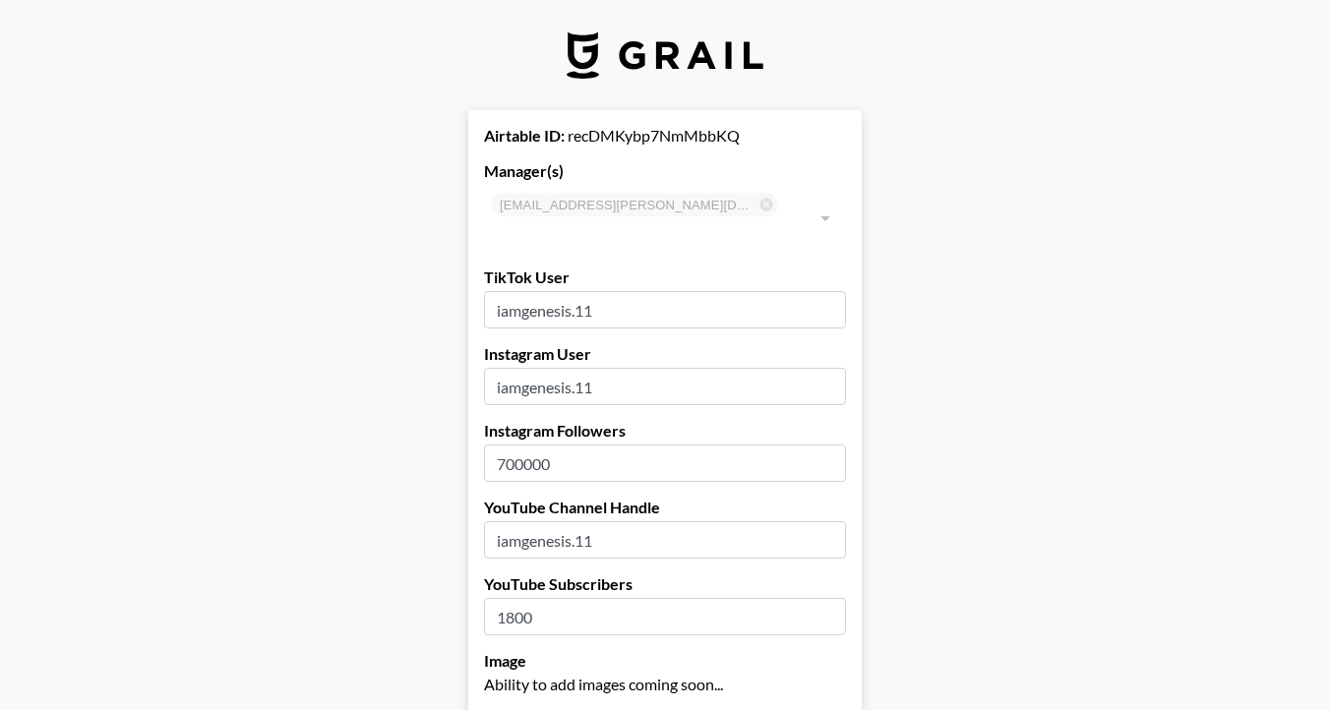
drag, startPoint x: 507, startPoint y: 438, endPoint x: 520, endPoint y: 440, distance: 13.9
click at [520, 445] on input "700000" at bounding box center [665, 463] width 362 height 37
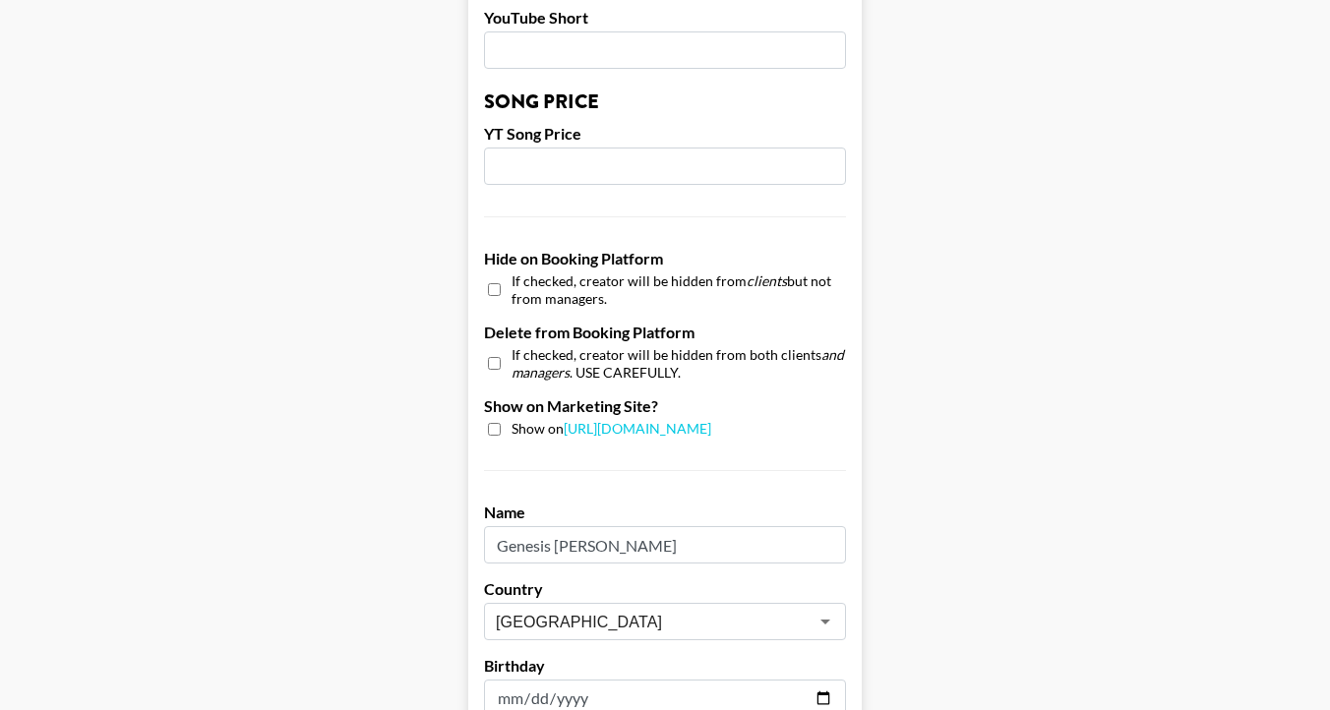
scroll to position [1959, 0]
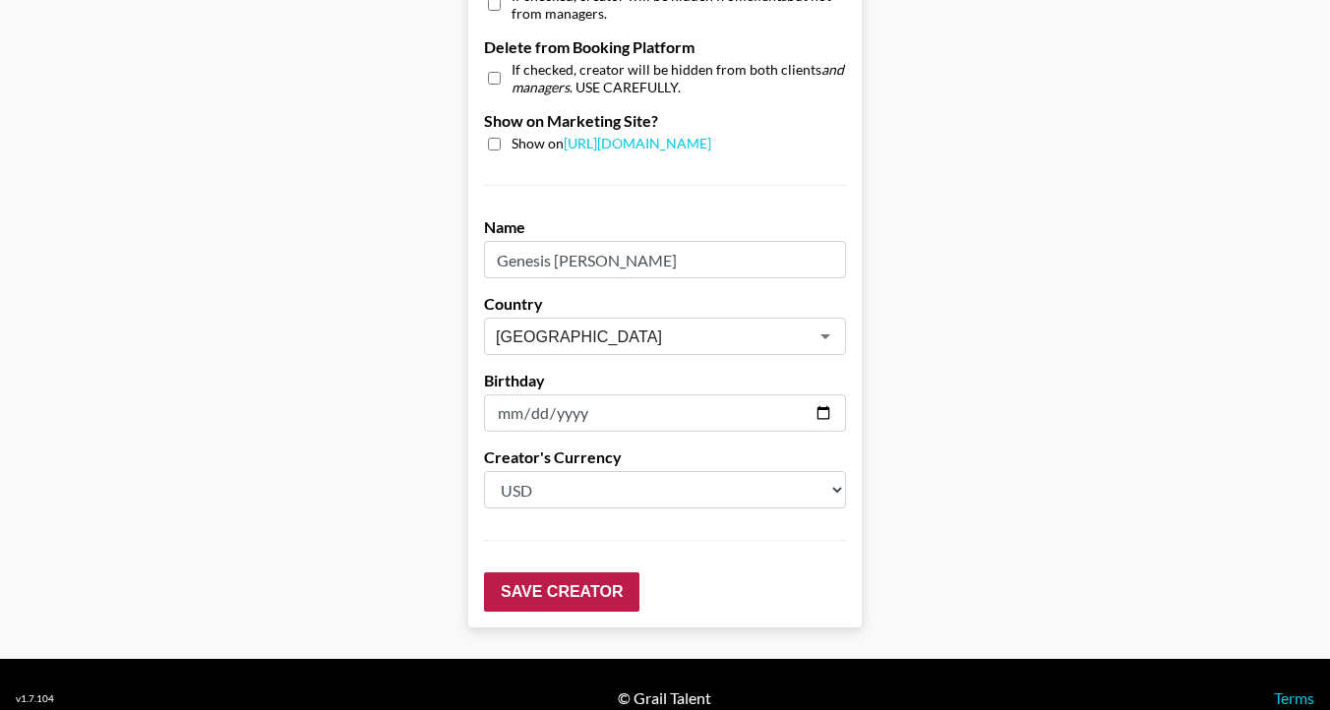
type input "713000"
click at [531, 573] on input "Save Creator" at bounding box center [561, 592] width 155 height 39
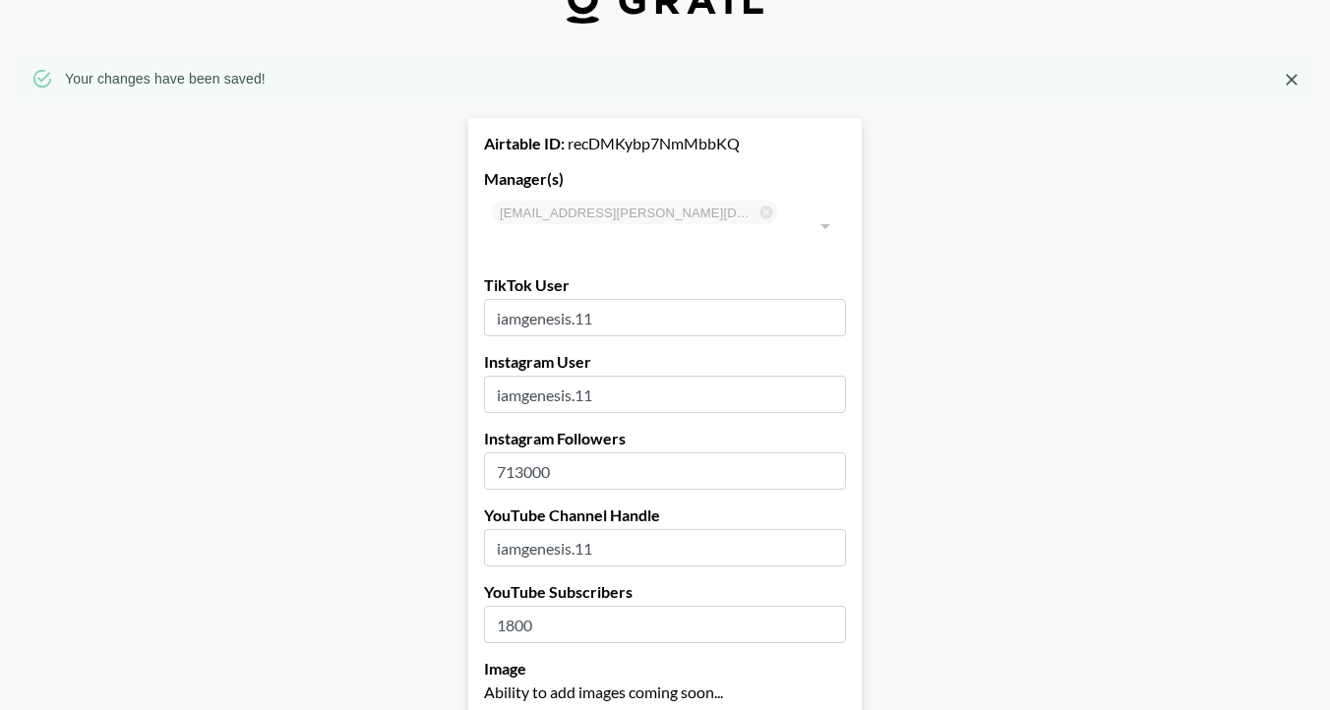
scroll to position [0, 0]
